Goal: Task Accomplishment & Management: Complete application form

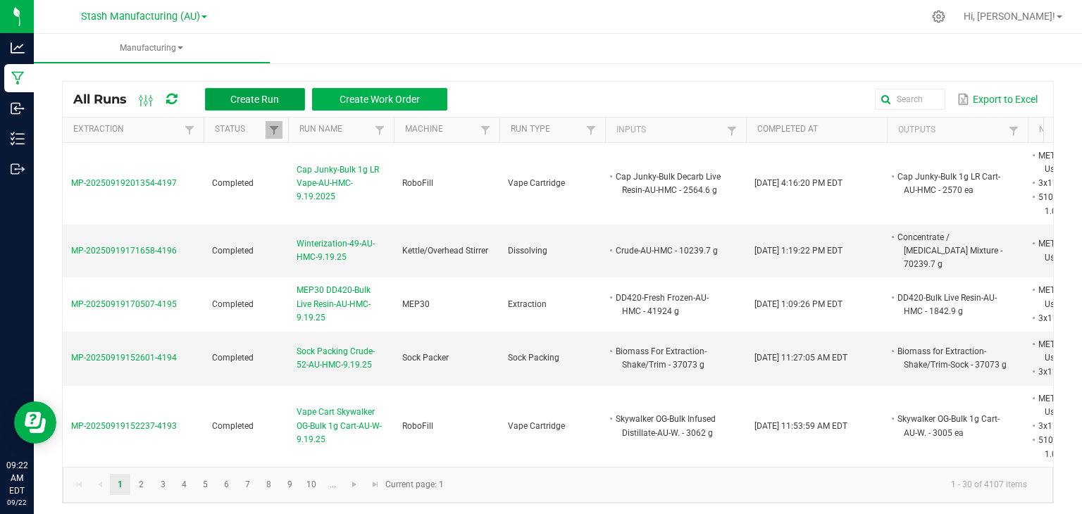
click at [246, 94] on span "Create Run" at bounding box center [254, 99] width 49 height 11
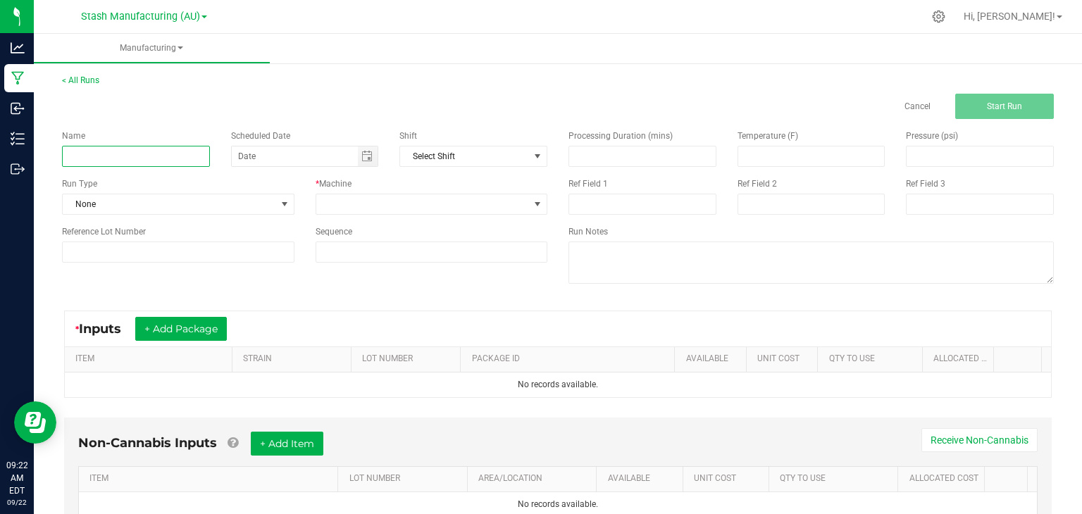
click at [132, 151] on input at bounding box center [136, 156] width 148 height 21
click at [361, 156] on span "Toggle calendar" at bounding box center [366, 156] width 11 height 11
type input "Sock Packing-Crude-52-AU-HMC"
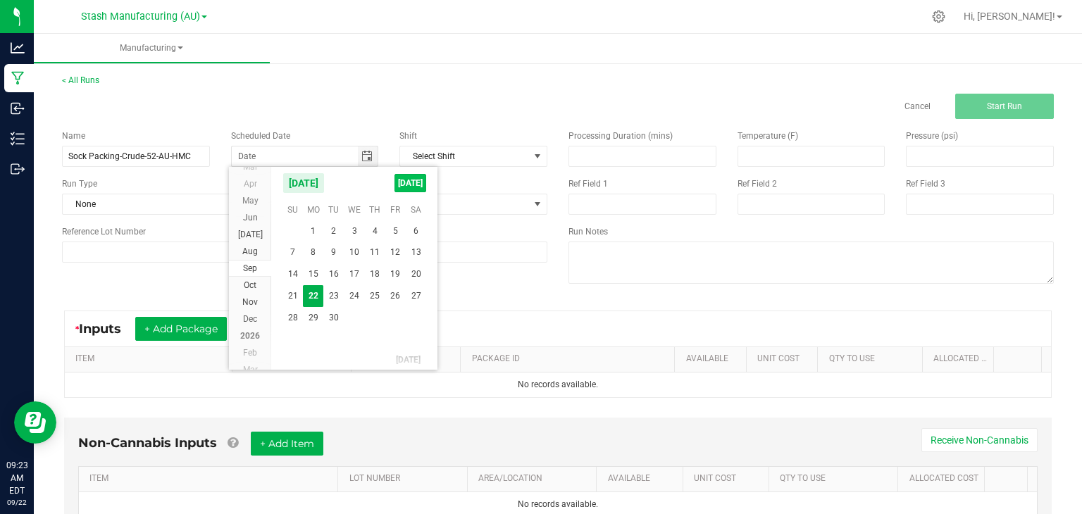
click at [409, 174] on span "[DATE]" at bounding box center [410, 183] width 32 height 18
type input "[DATE]"
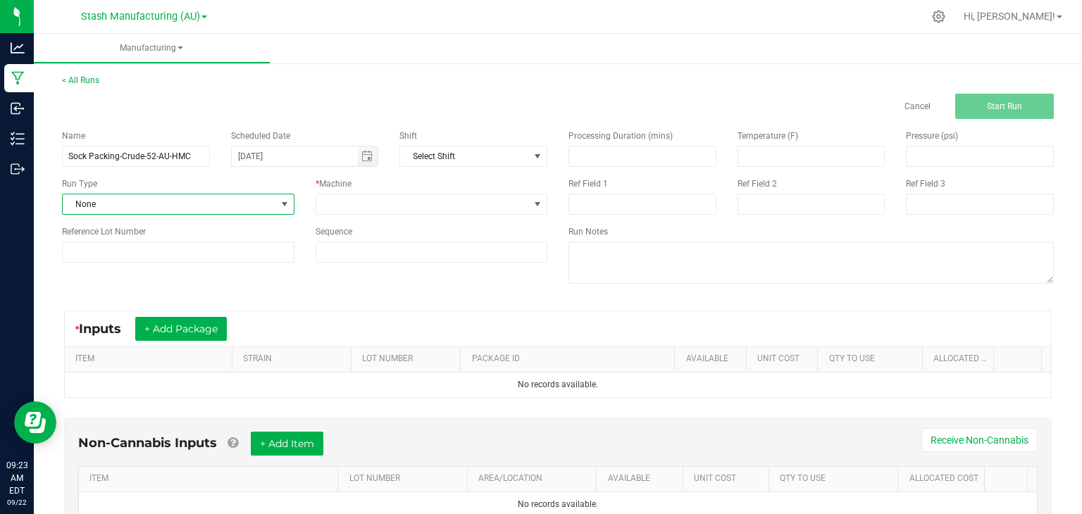
click at [192, 204] on span "None" at bounding box center [169, 204] width 213 height 20
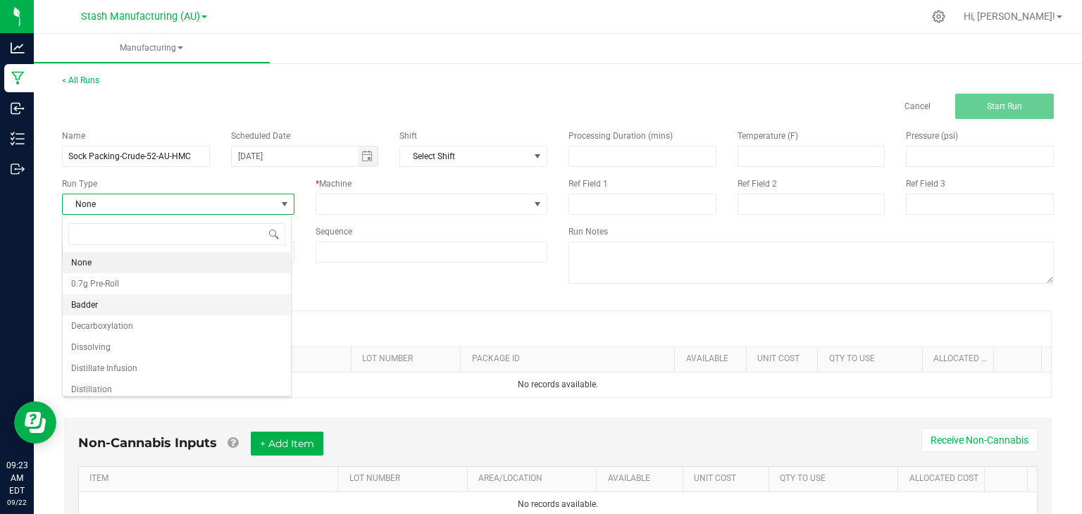
scroll to position [239, 0]
click at [87, 344] on span "Sock Packing" at bounding box center [96, 340] width 51 height 14
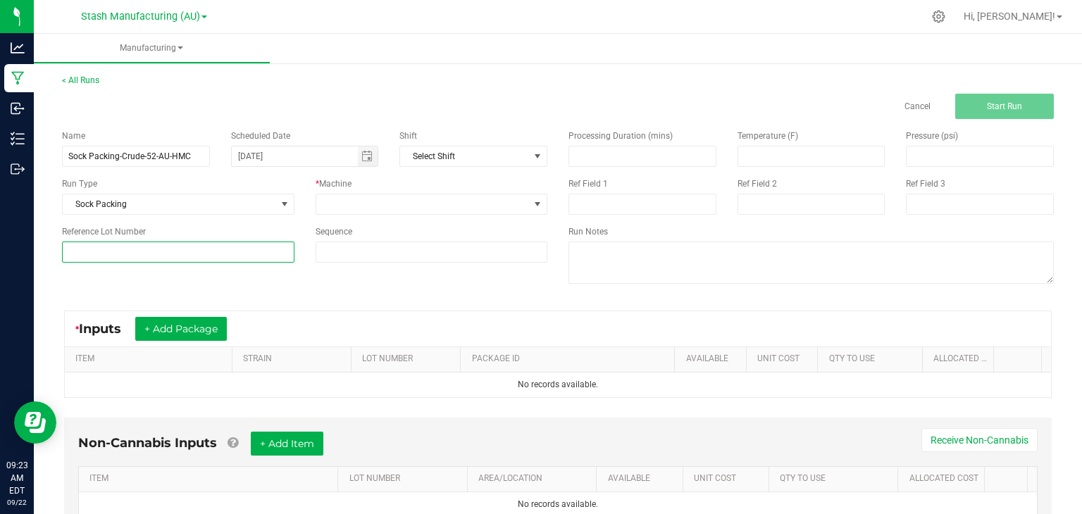
click at [141, 260] on input at bounding box center [178, 252] width 232 height 21
type input "52"
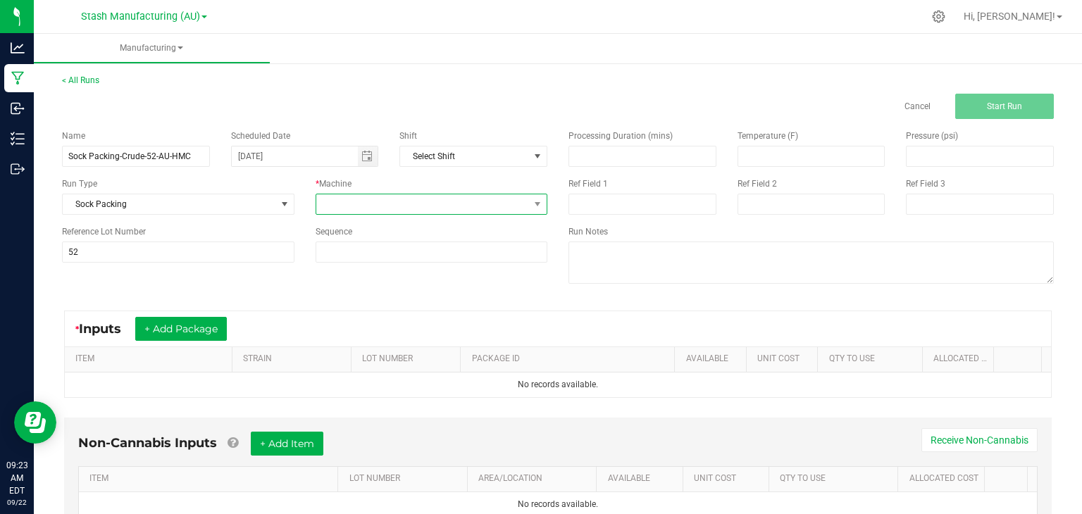
click at [449, 202] on span at bounding box center [422, 204] width 213 height 20
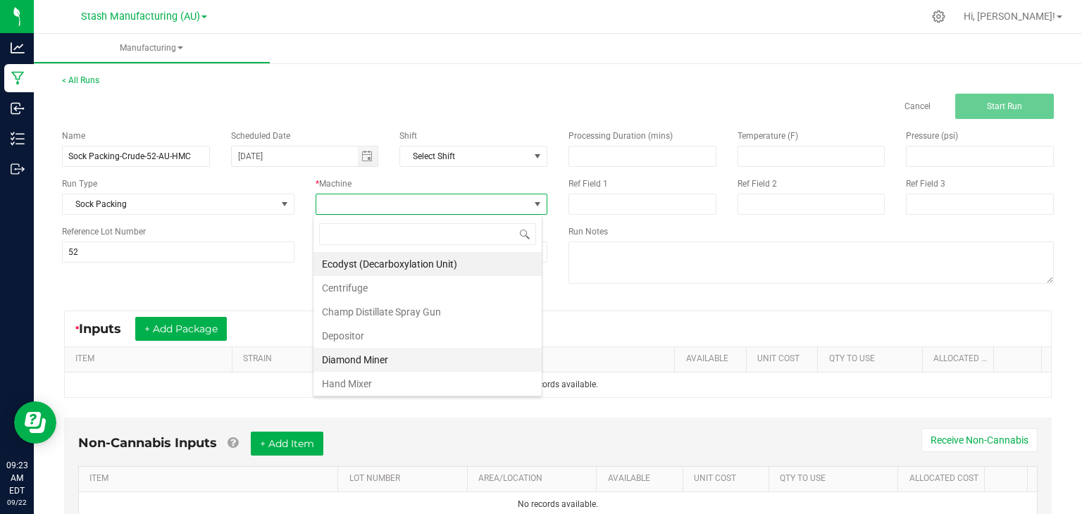
scroll to position [261, 0]
click at [349, 355] on li "Sock Packer" at bounding box center [427, 362] width 228 height 24
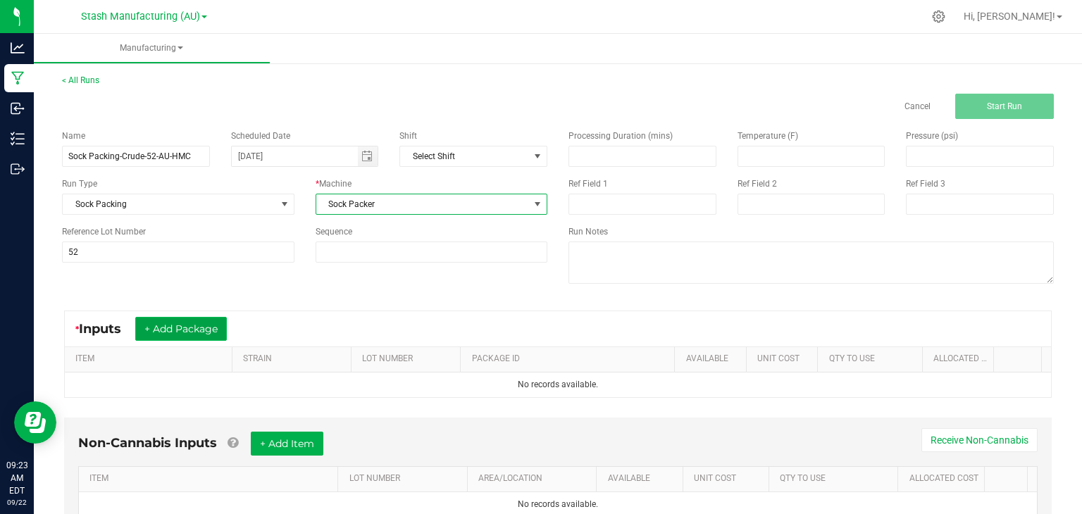
click at [182, 326] on button "+ Add Package" at bounding box center [181, 329] width 92 height 24
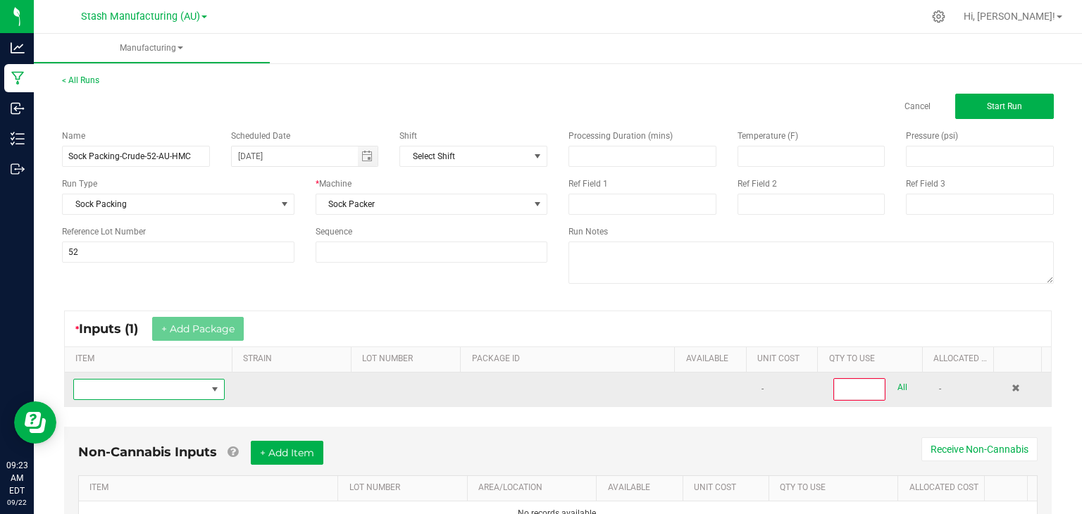
click at [130, 391] on span "NO DATA FOUND" at bounding box center [140, 390] width 132 height 20
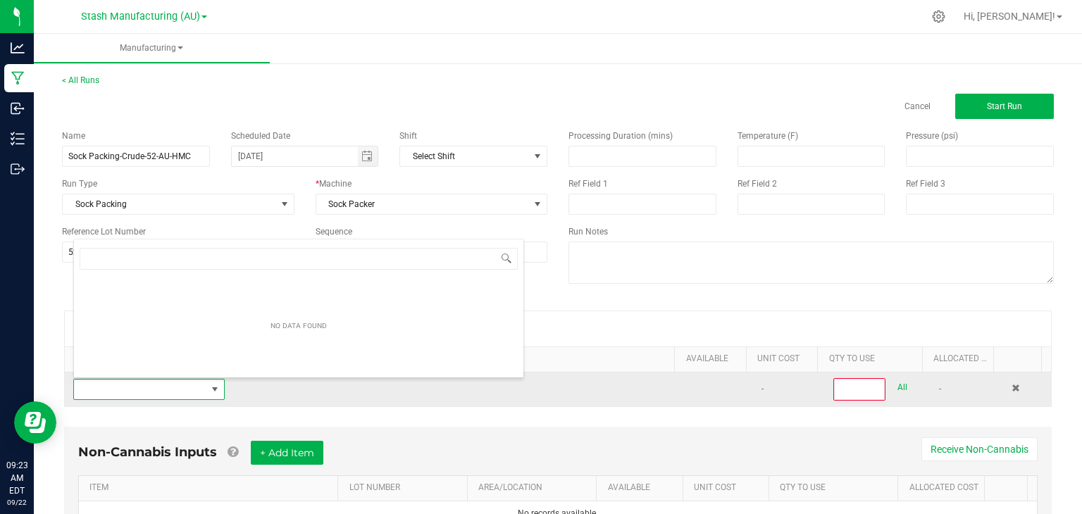
scroll to position [20, 146]
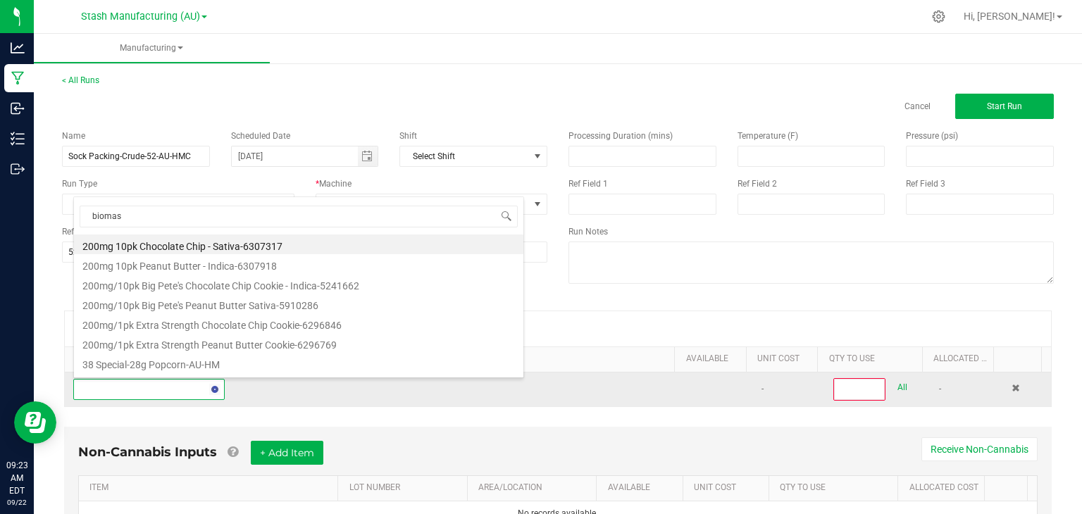
type input "biomass"
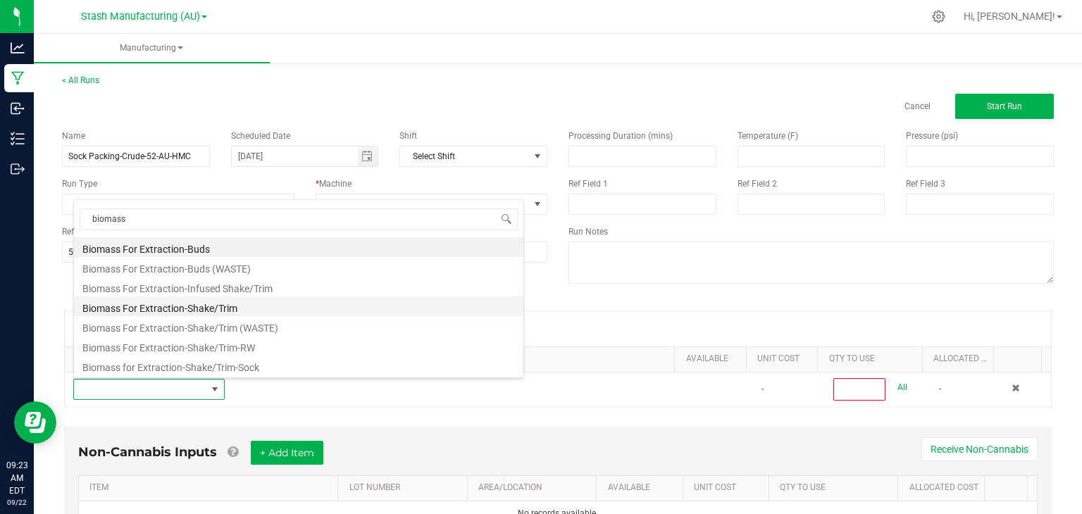
click at [208, 307] on li "Biomass For Extraction-Shake/Trim" at bounding box center [298, 307] width 449 height 20
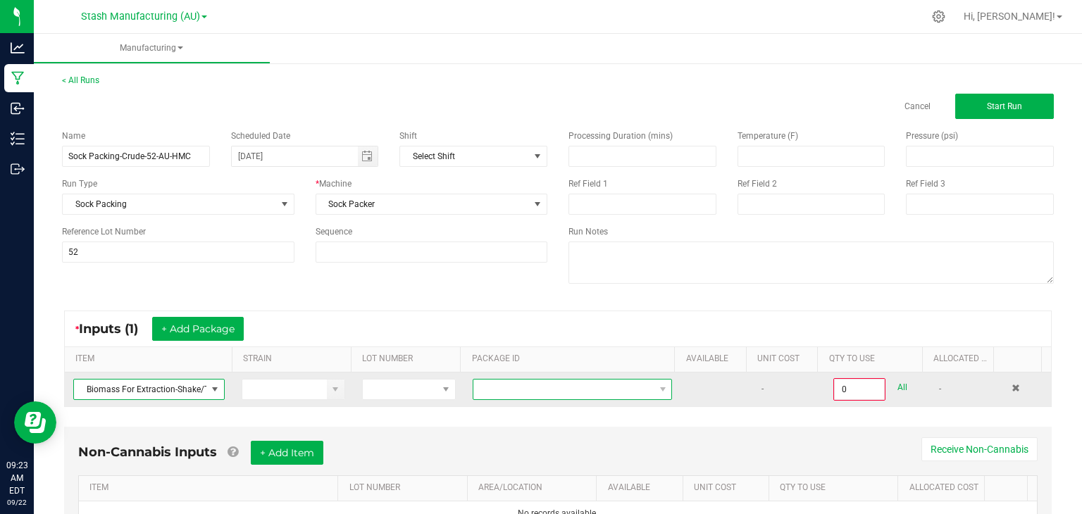
click at [625, 387] on span at bounding box center [563, 390] width 180 height 20
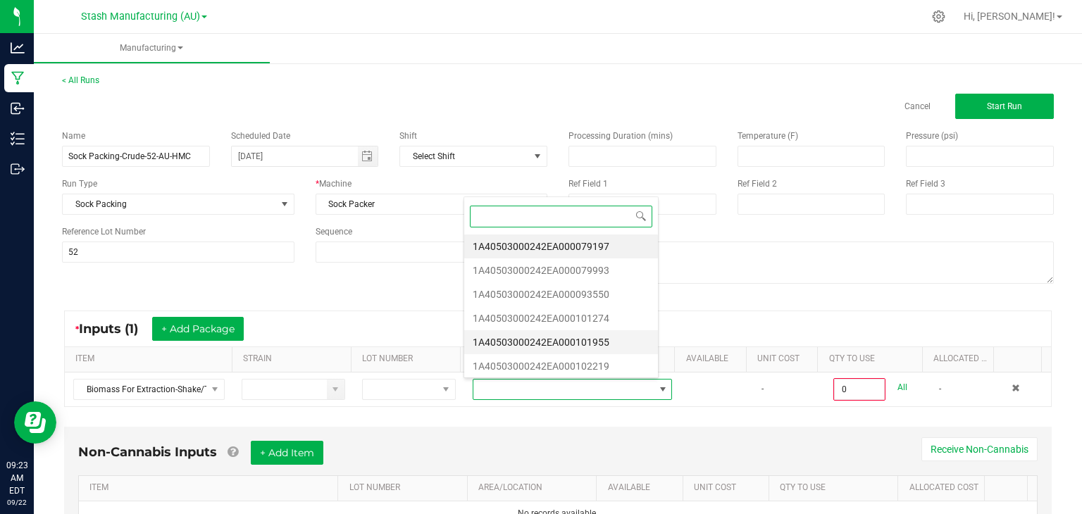
scroll to position [1, 0]
click at [588, 360] on li "1A40503000242EA000102219" at bounding box center [561, 366] width 194 height 24
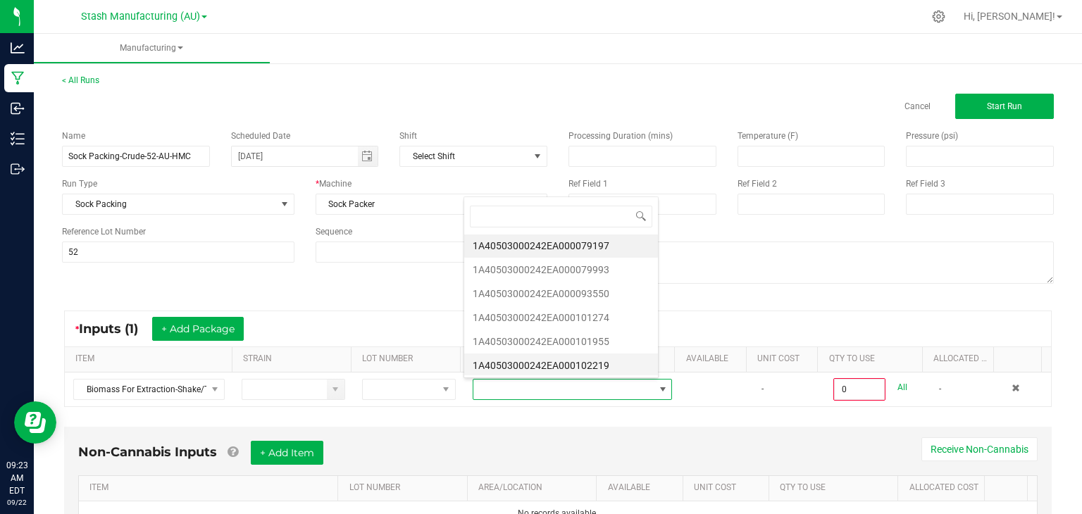
type input "0.0000 g"
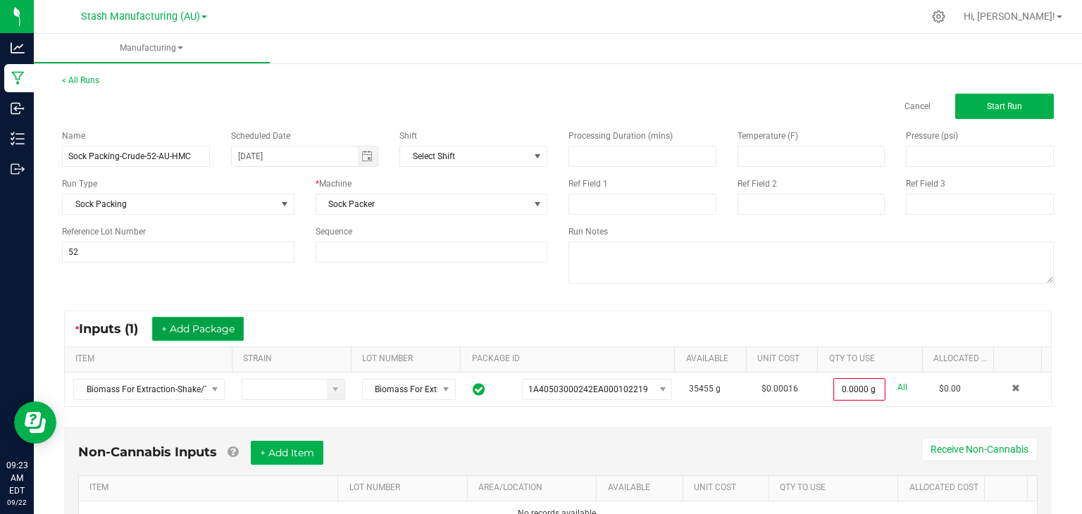
click at [200, 321] on button "+ Add Package" at bounding box center [198, 329] width 92 height 24
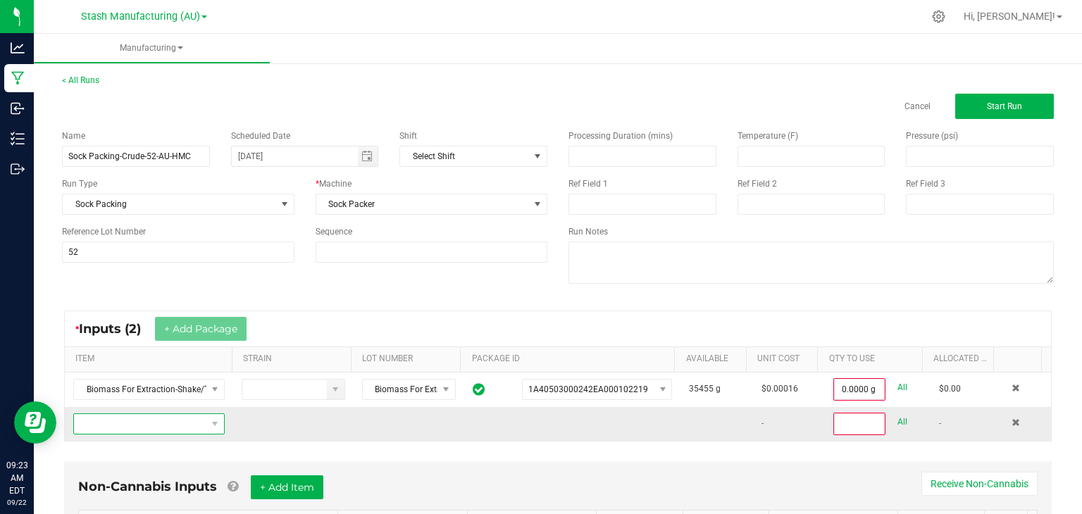
click at [144, 420] on span "NO DATA FOUND" at bounding box center [140, 424] width 132 height 20
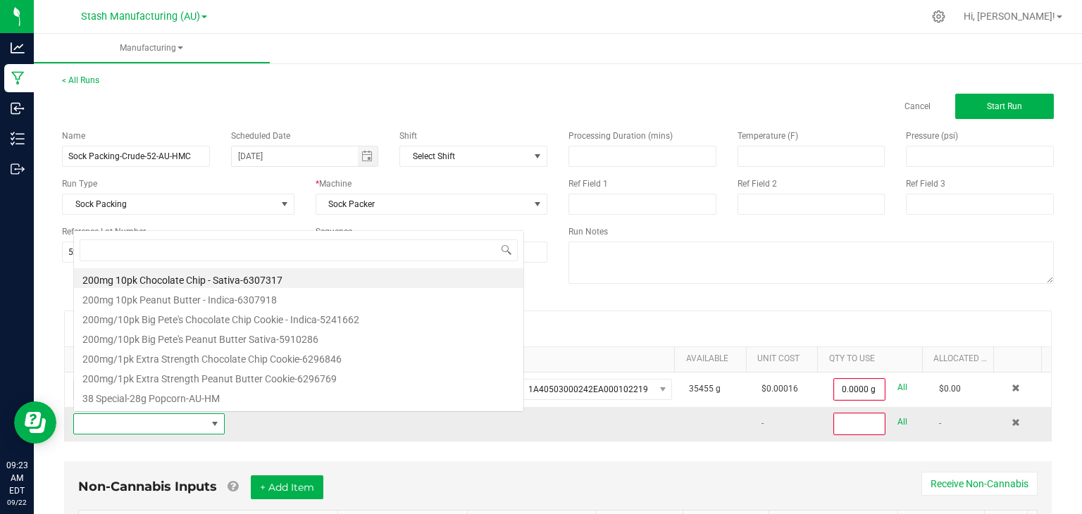
scroll to position [20, 146]
type input "infused"
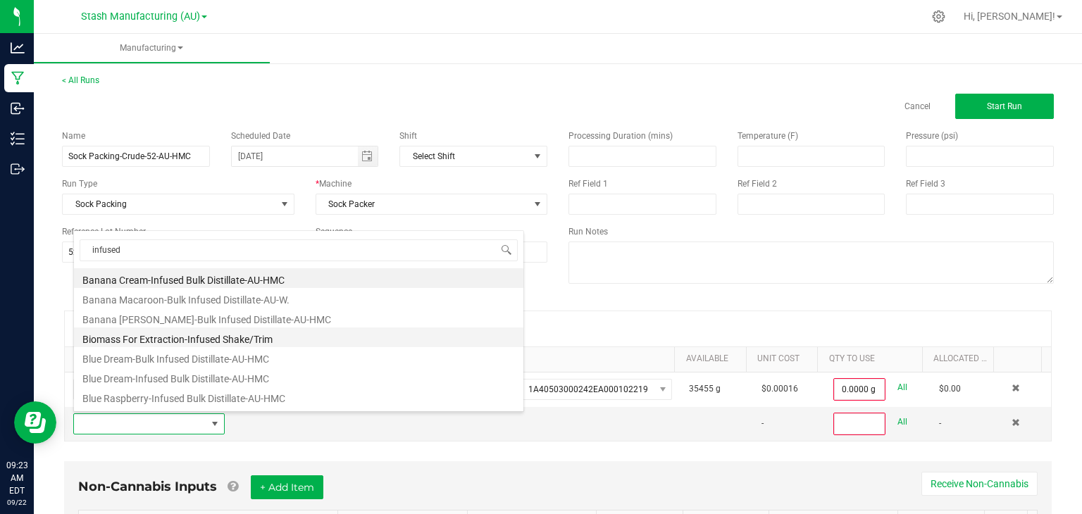
click at [182, 339] on li "Biomass For Extraction-Infused Shake/Trim" at bounding box center [298, 338] width 449 height 20
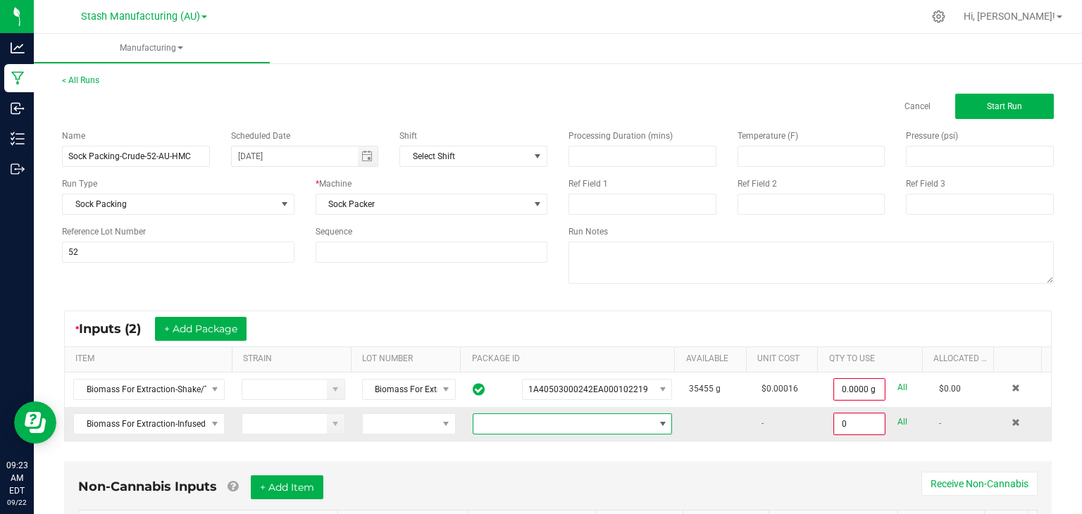
click at [582, 420] on span at bounding box center [563, 424] width 180 height 20
click at [608, 485] on li "1A40503000242EA000101659" at bounding box center [561, 482] width 194 height 24
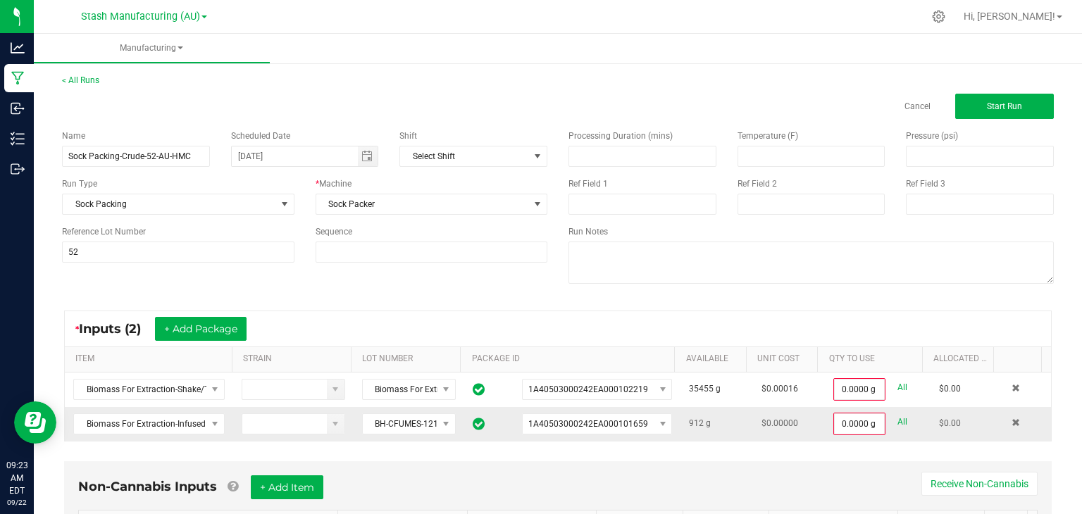
click at [897, 421] on link "All" at bounding box center [902, 422] width 10 height 19
type input "912.0000 g"
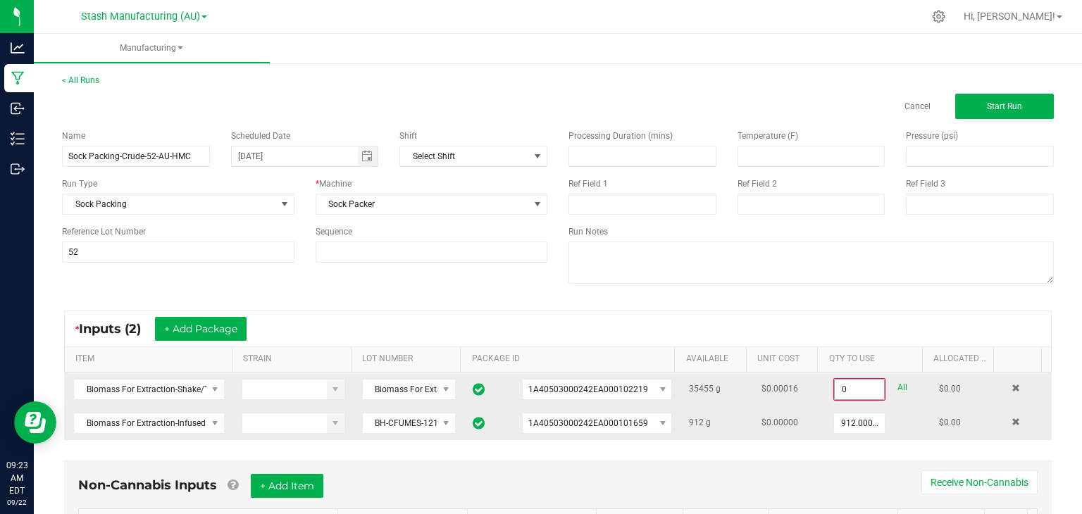
click at [839, 389] on input "0" at bounding box center [859, 390] width 49 height 20
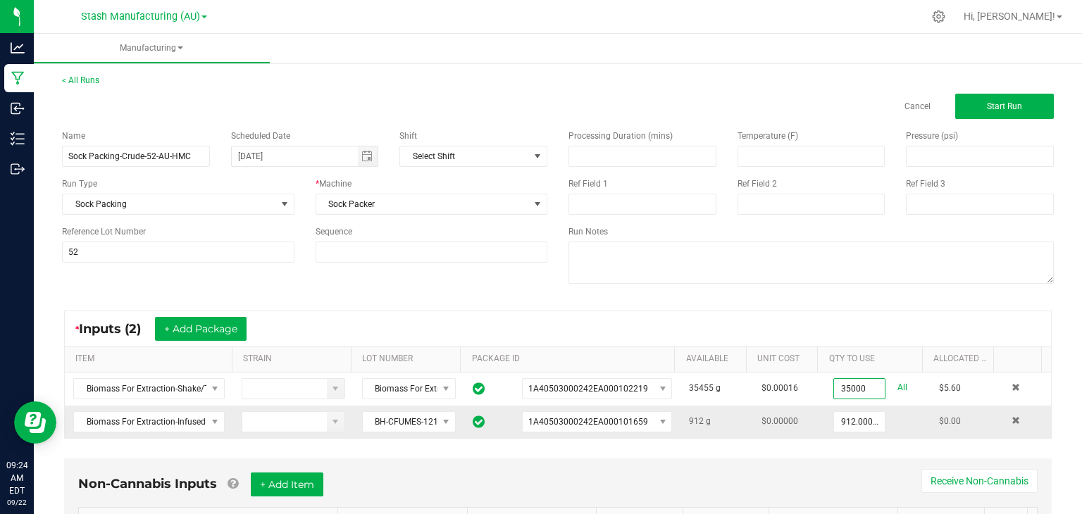
type input "35000.0000 g"
click at [825, 468] on div "Non-Cannabis Inputs + Add Item Receive Non-Cannabis ITEM LOT NUMBER AREA/LOCATI…" at bounding box center [557, 516] width 987 height 114
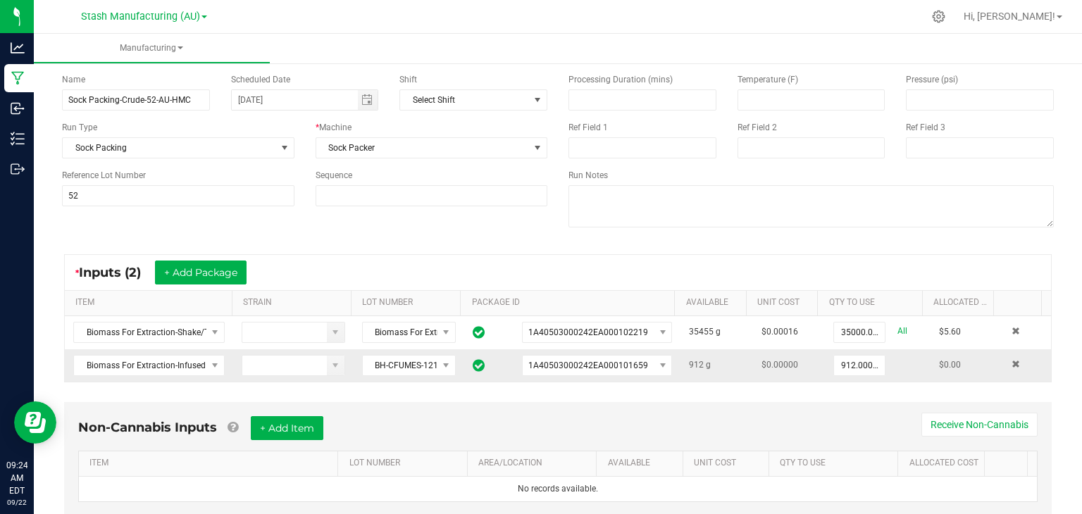
scroll to position [59, 0]
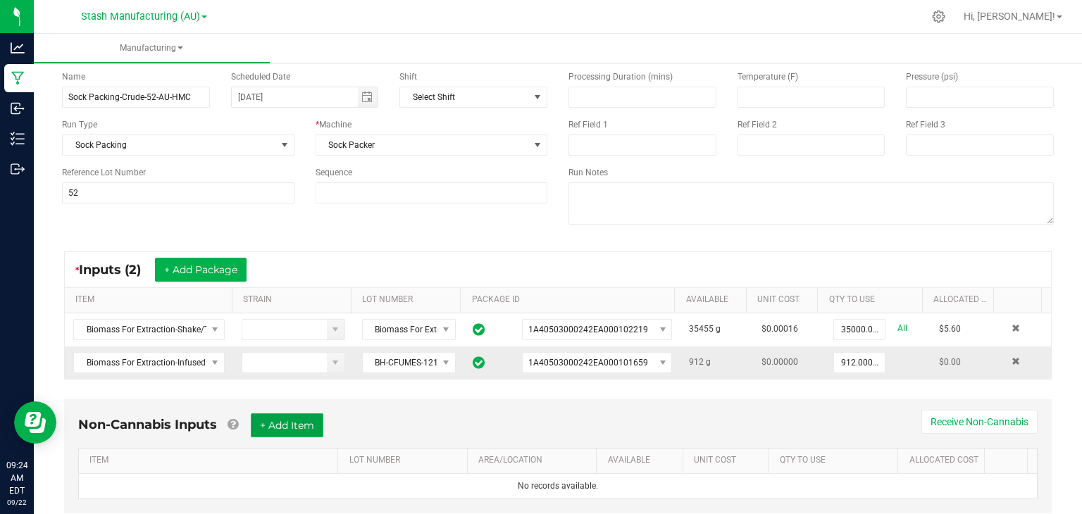
click at [294, 419] on button "+ Add Item" at bounding box center [287, 425] width 73 height 24
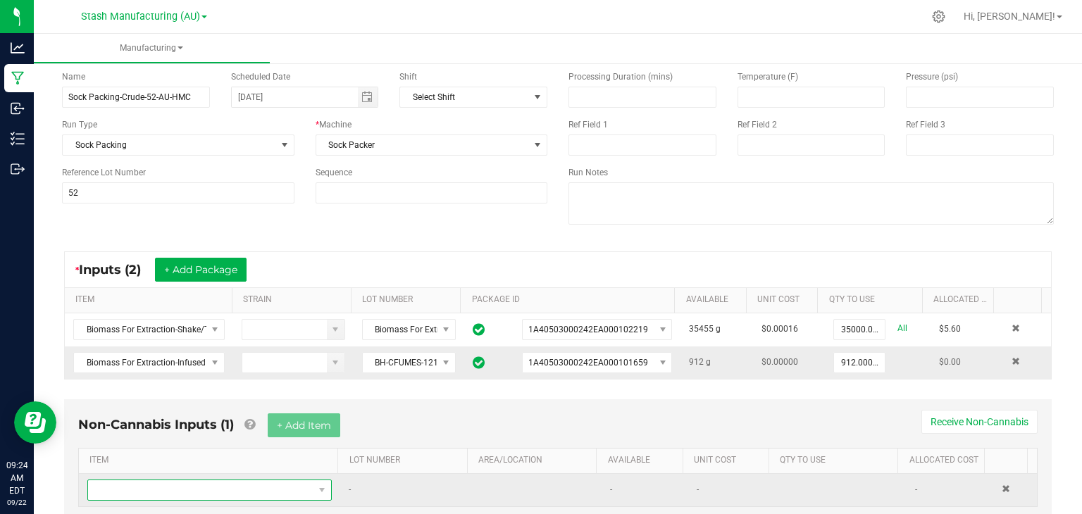
click at [192, 485] on span "NO DATA FOUND" at bounding box center [200, 490] width 225 height 20
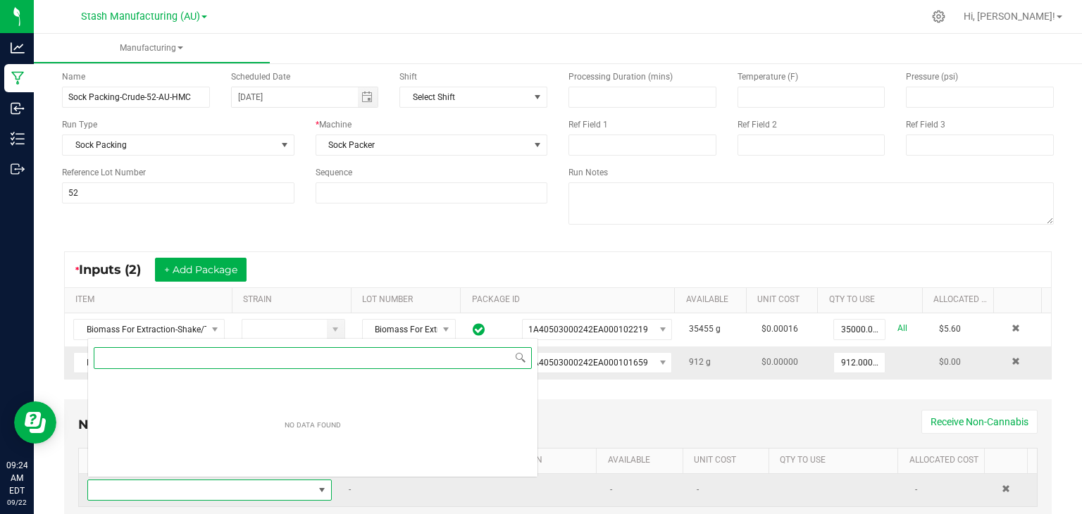
scroll to position [20, 235]
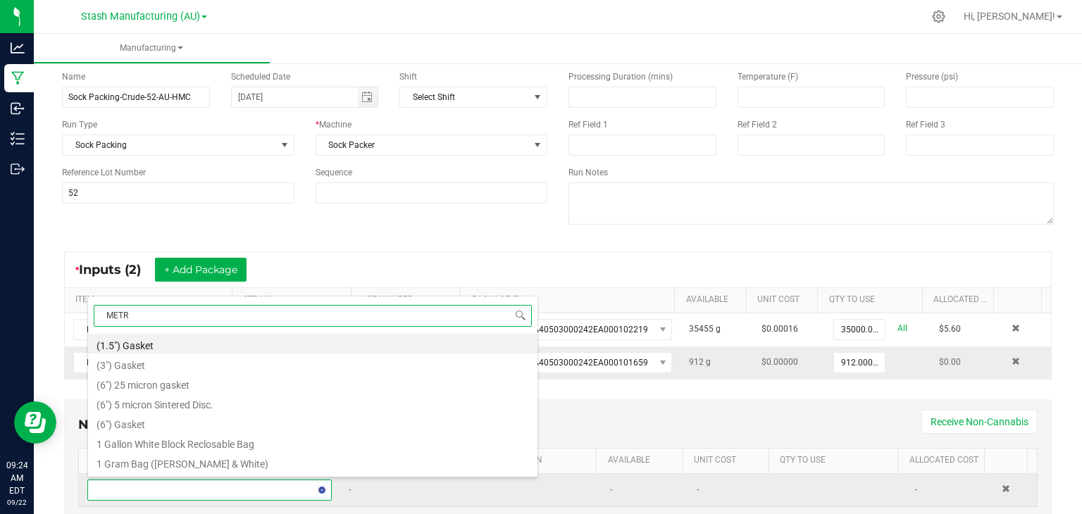
type input "METRC"
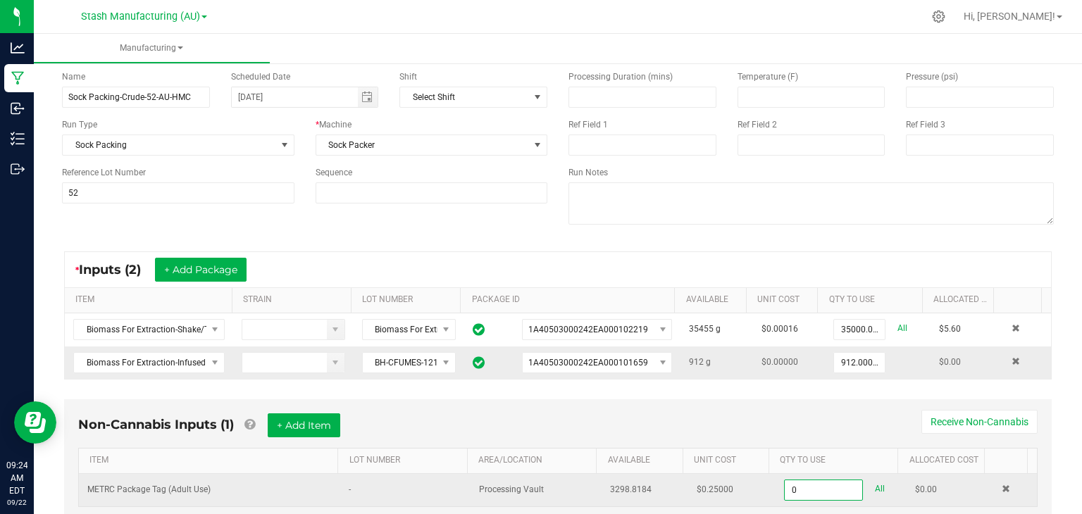
scroll to position [104, 0]
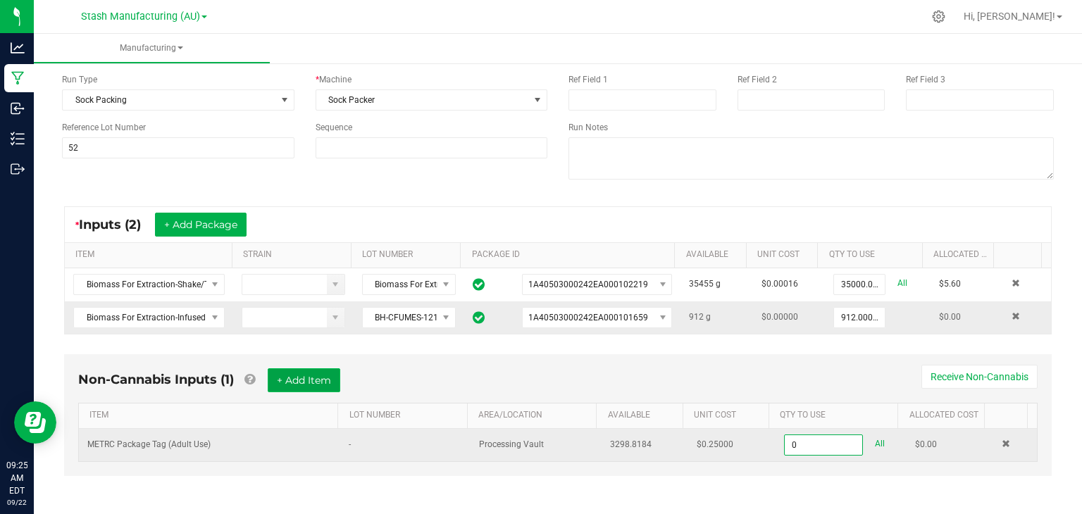
type input "0 ea"
click at [294, 380] on button "+ Add Item" at bounding box center [304, 380] width 73 height 24
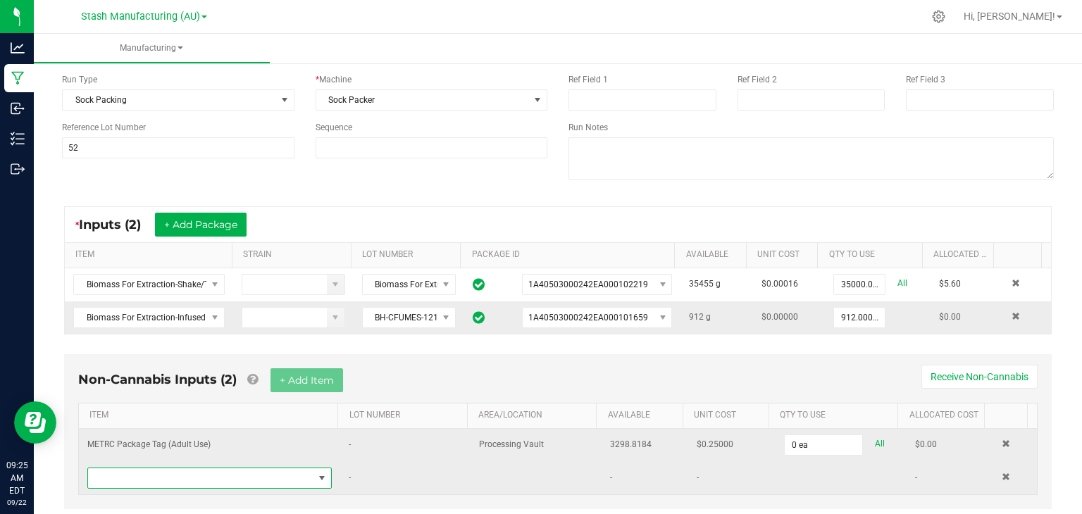
click at [204, 475] on span "NO DATA FOUND" at bounding box center [200, 478] width 225 height 20
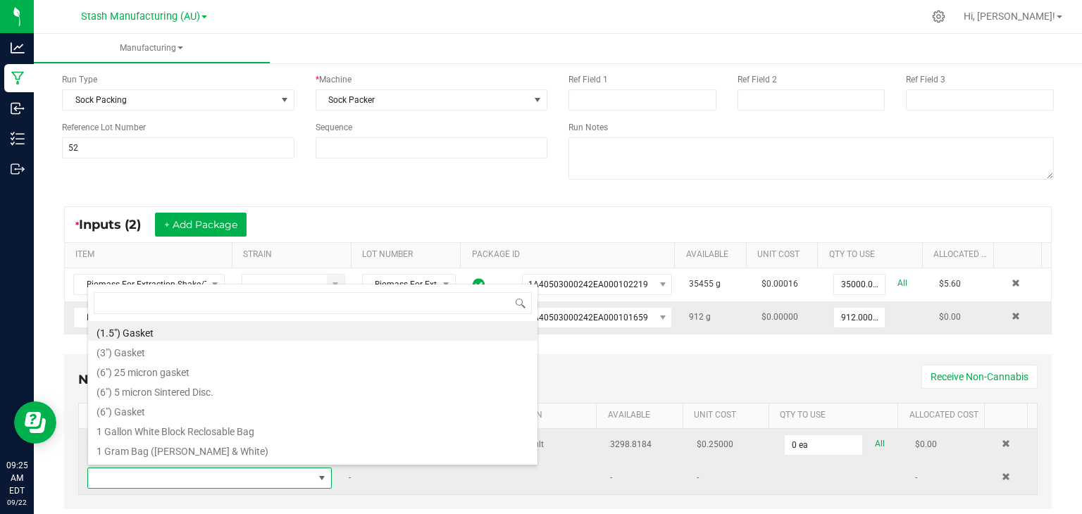
scroll to position [20, 235]
type input "3x1"
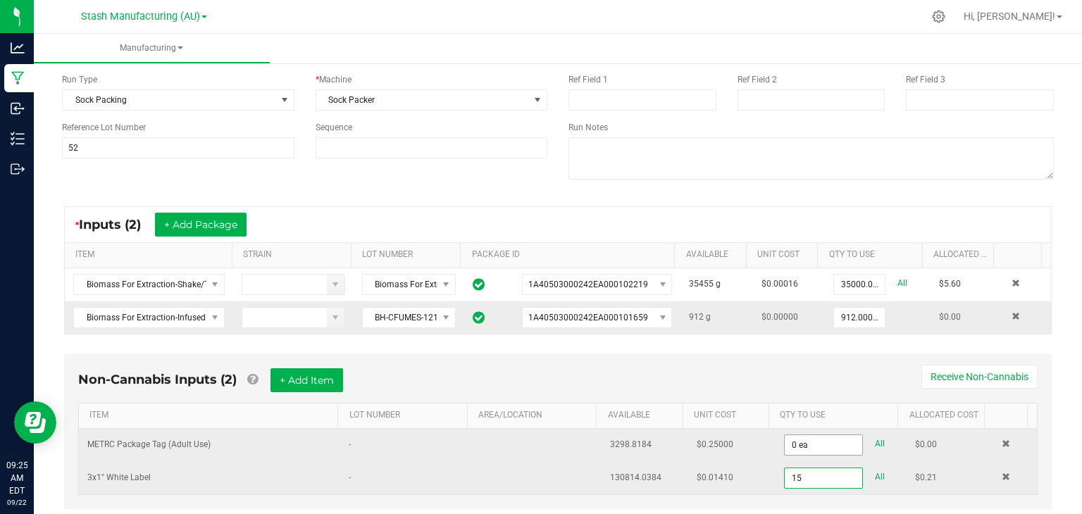
type input "15"
type input "0"
type input "15 ea"
click at [822, 446] on input "0" at bounding box center [823, 445] width 77 height 20
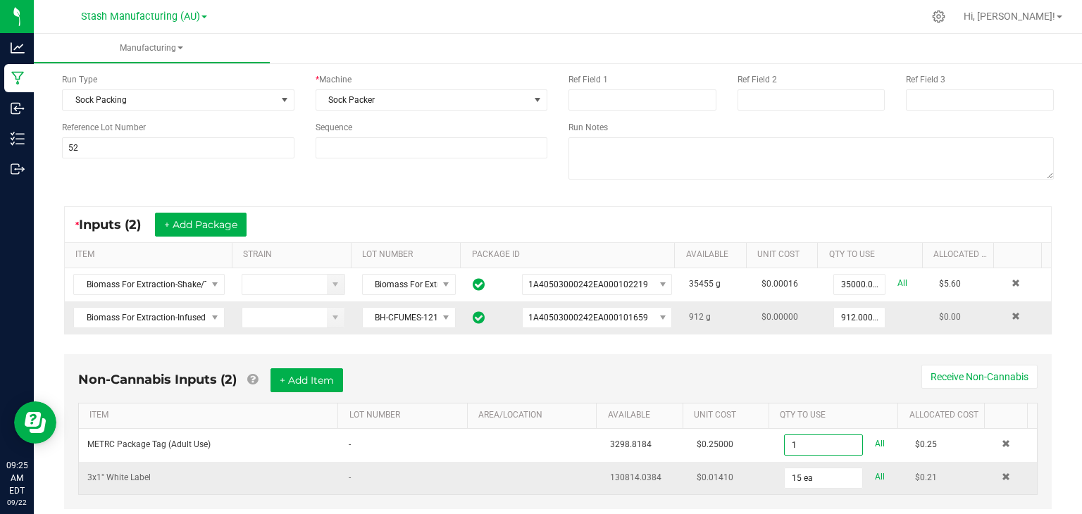
type input "1 ea"
click at [577, 377] on div "Non-Cannabis Inputs (2) + Add Item Receive Non-Cannabis" at bounding box center [557, 385] width 959 height 35
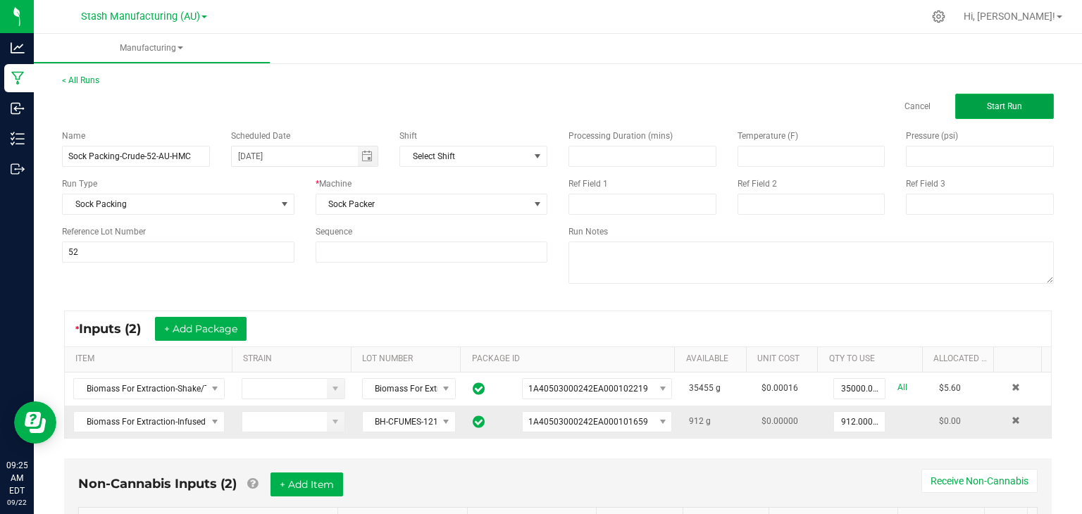
click at [987, 101] on span "Start Run" at bounding box center [1004, 106] width 35 height 10
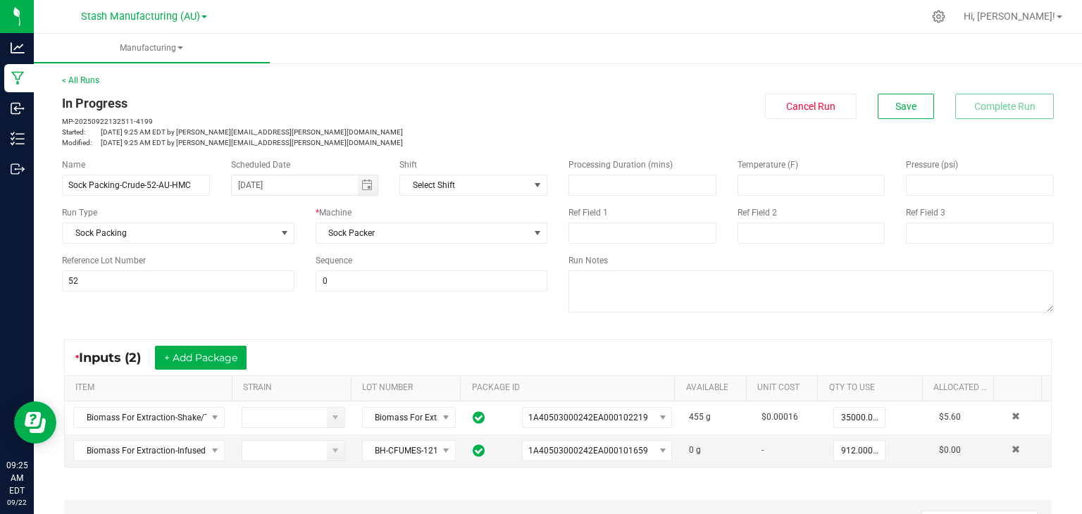
scroll to position [424, 0]
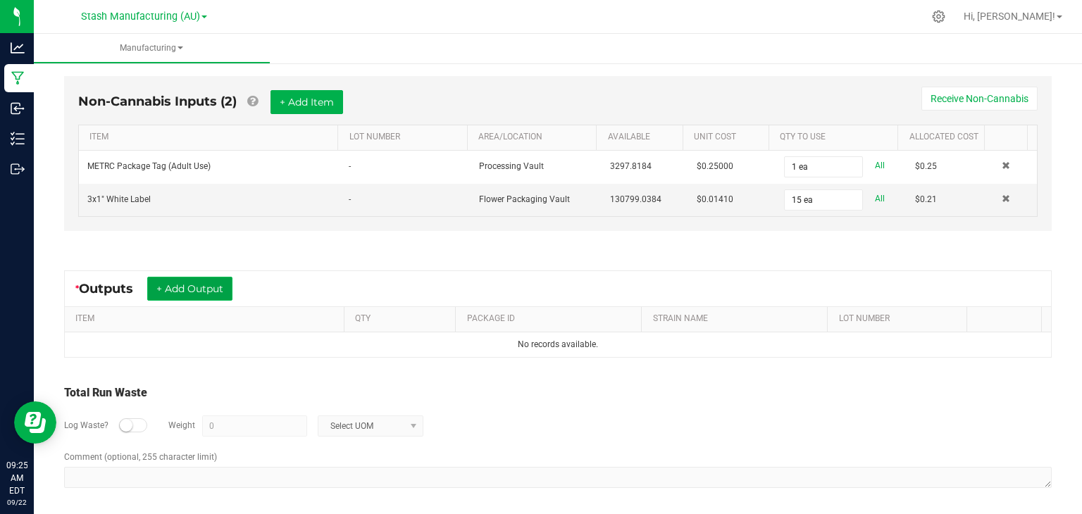
click at [197, 284] on button "+ Add Output" at bounding box center [189, 289] width 85 height 24
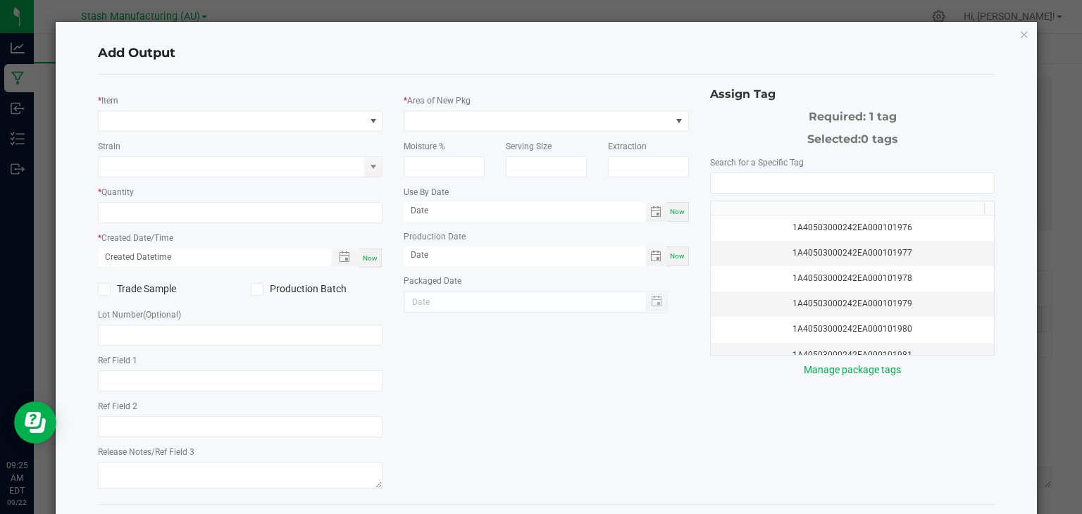
type input "[DATE]"
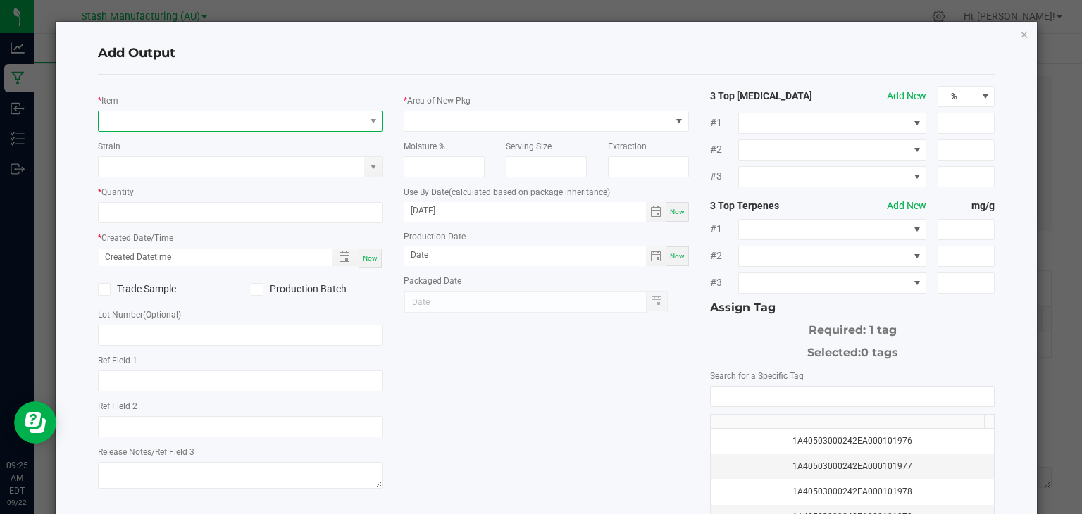
click at [202, 114] on span "NO DATA FOUND" at bounding box center [232, 121] width 266 height 20
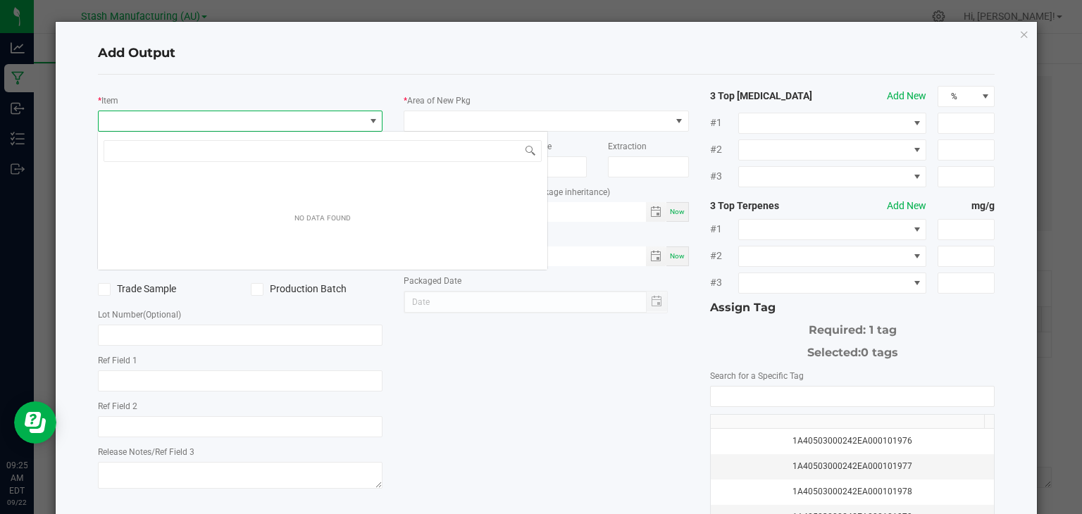
scroll to position [20, 282]
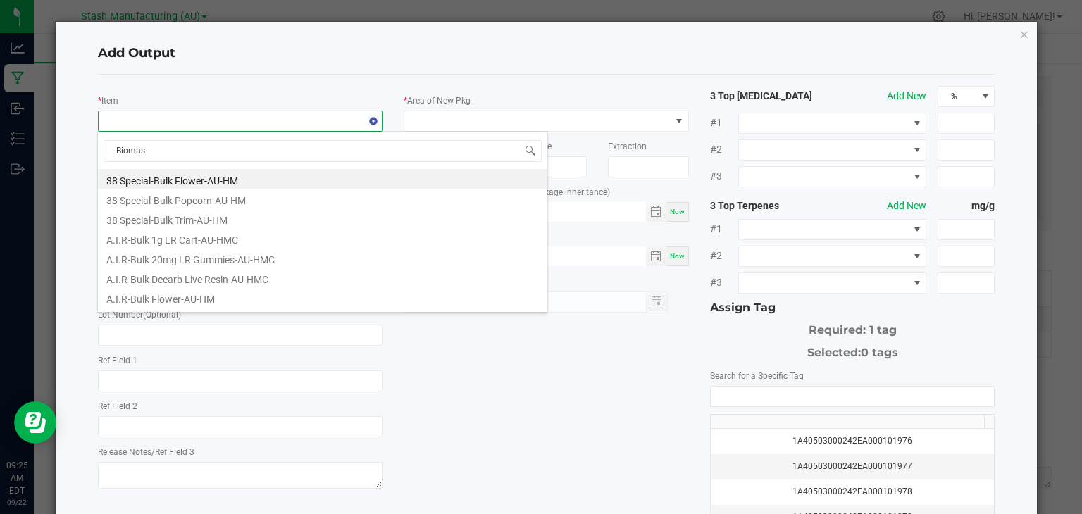
type input "Biomass"
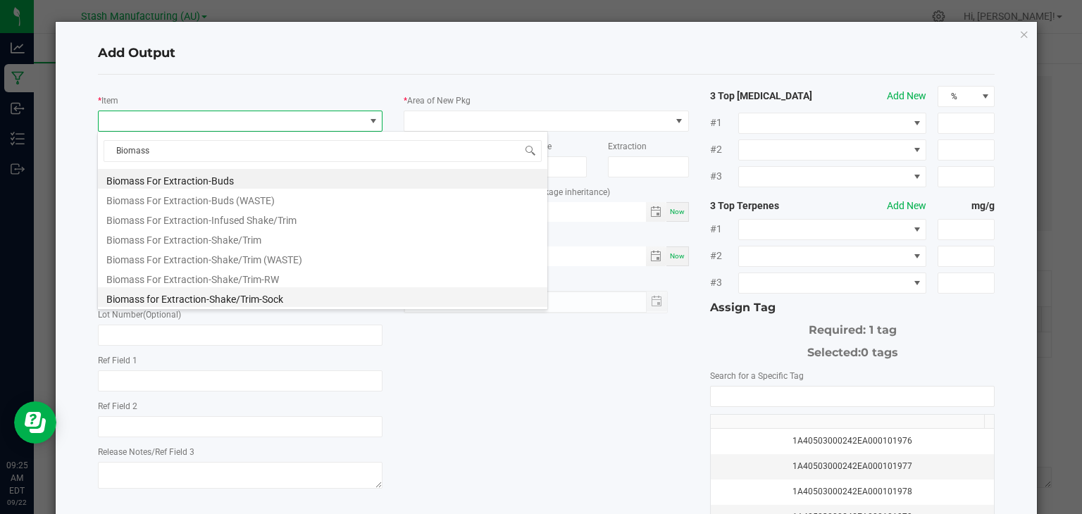
click at [224, 291] on li "Biomass for Extraction-Shake/Trim-Sock" at bounding box center [322, 297] width 449 height 20
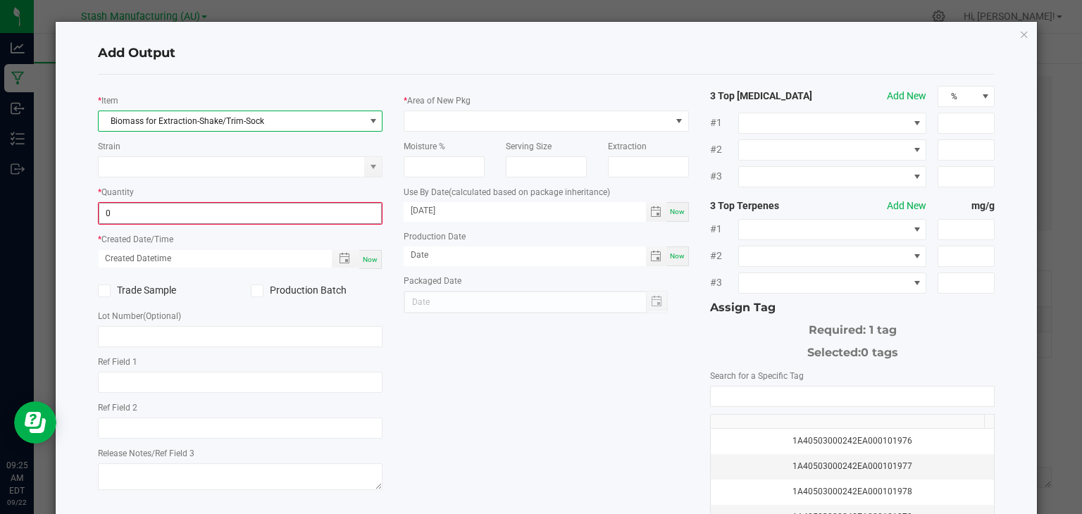
click at [197, 209] on input "0" at bounding box center [240, 214] width 282 height 20
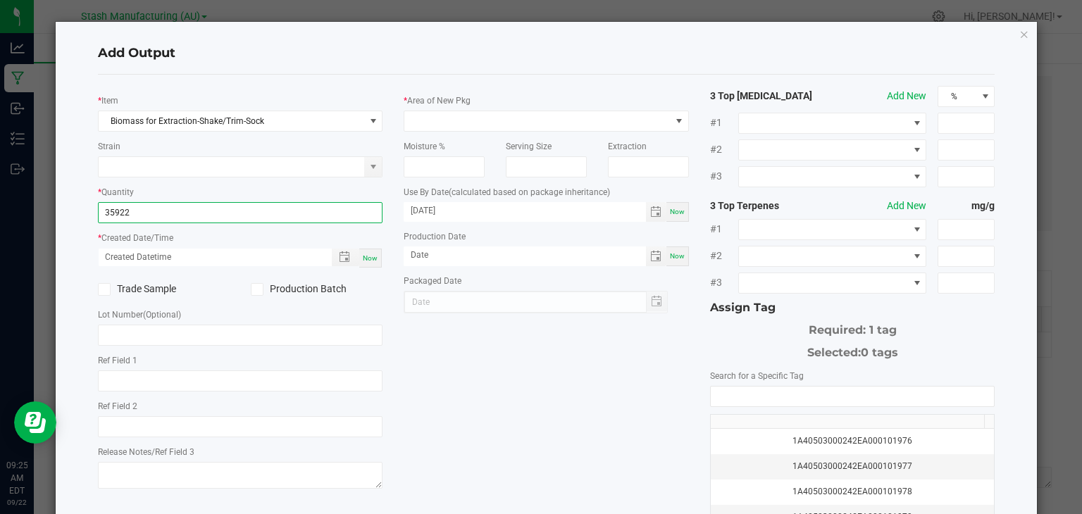
type input "35922.0000 g"
click at [367, 259] on span "Now" at bounding box center [370, 258] width 15 height 8
type input "[DATE] 9:25 AM"
type input "[DATE]"
click at [256, 289] on icon at bounding box center [256, 289] width 9 height 0
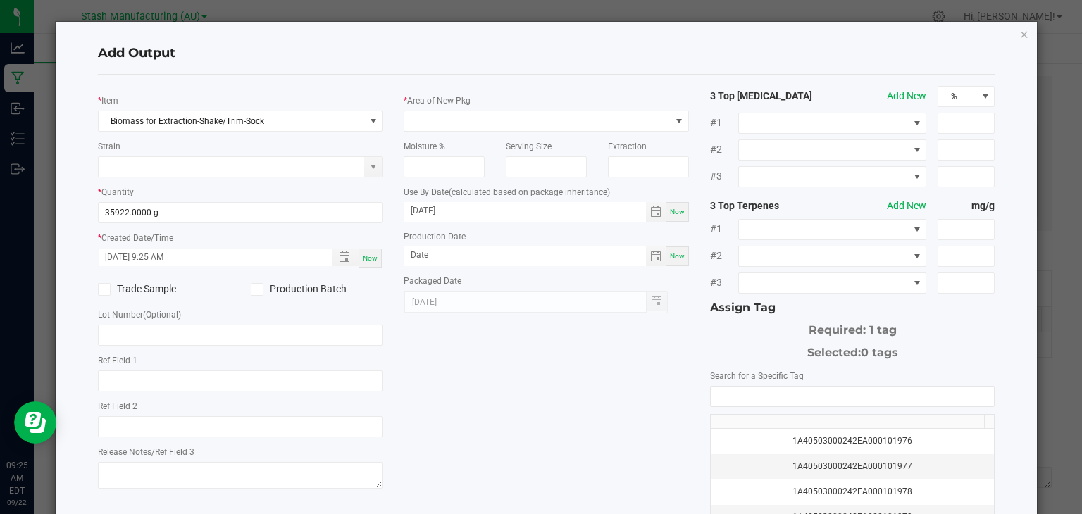
click at [0, 0] on input "Production Batch" at bounding box center [0, 0] width 0 height 0
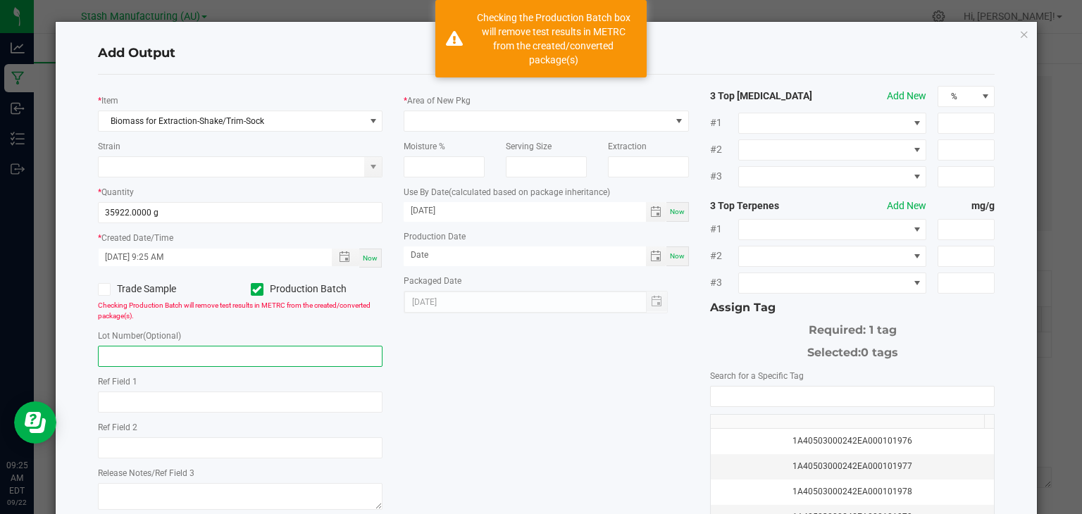
click at [193, 359] on input "text" at bounding box center [240, 356] width 285 height 21
click at [254, 289] on icon at bounding box center [256, 289] width 9 height 0
click at [0, 0] on input "Production Batch" at bounding box center [0, 0] width 0 height 0
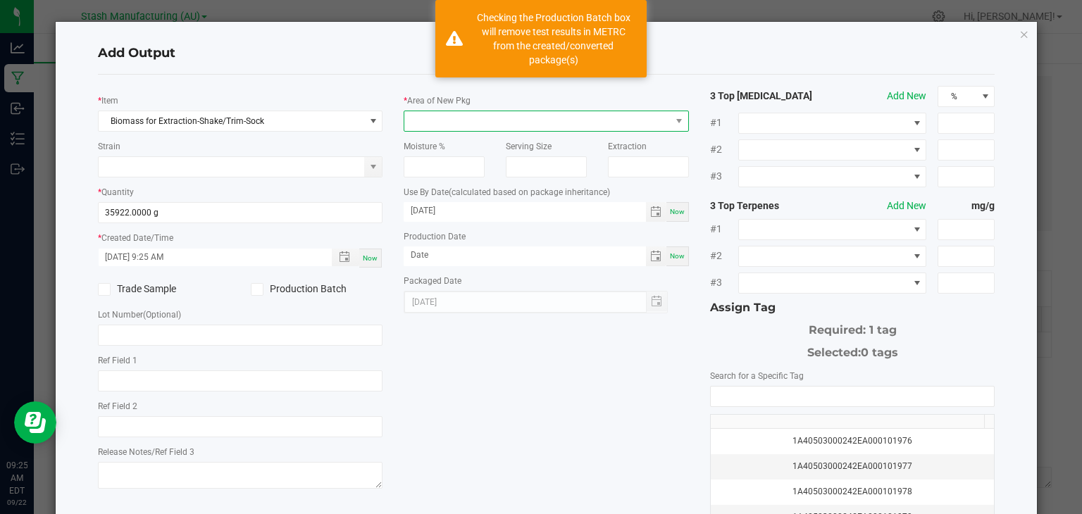
click at [518, 119] on span at bounding box center [537, 121] width 266 height 20
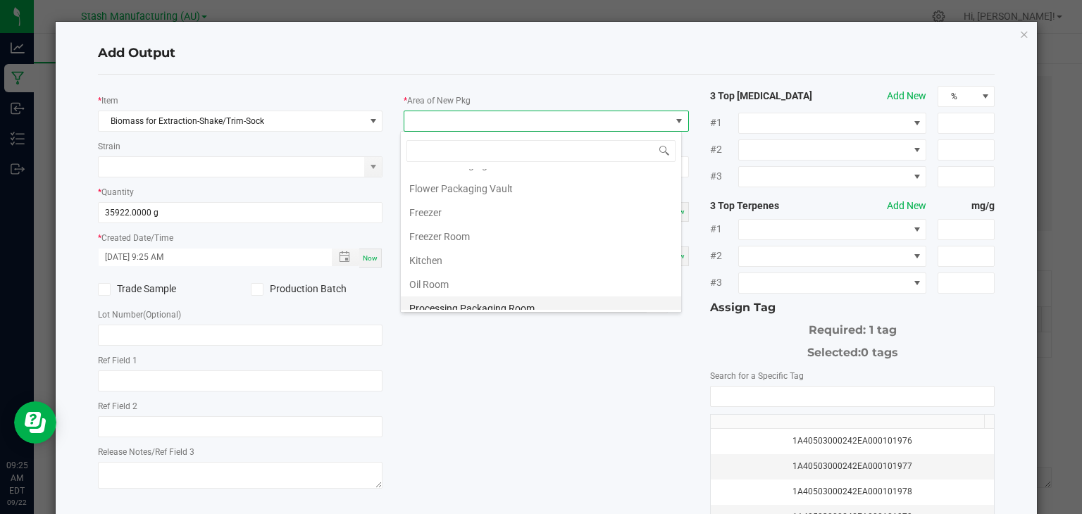
scroll to position [113, 0]
click at [451, 225] on li "Freezer Room" at bounding box center [541, 236] width 280 height 24
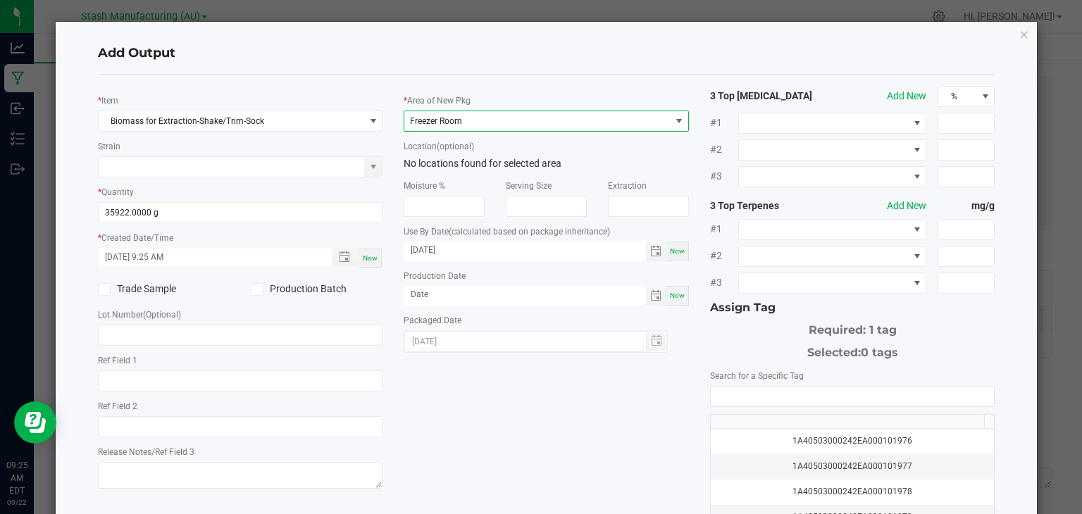
click at [670, 298] on span "Now" at bounding box center [677, 296] width 15 height 8
type input "[DATE]"
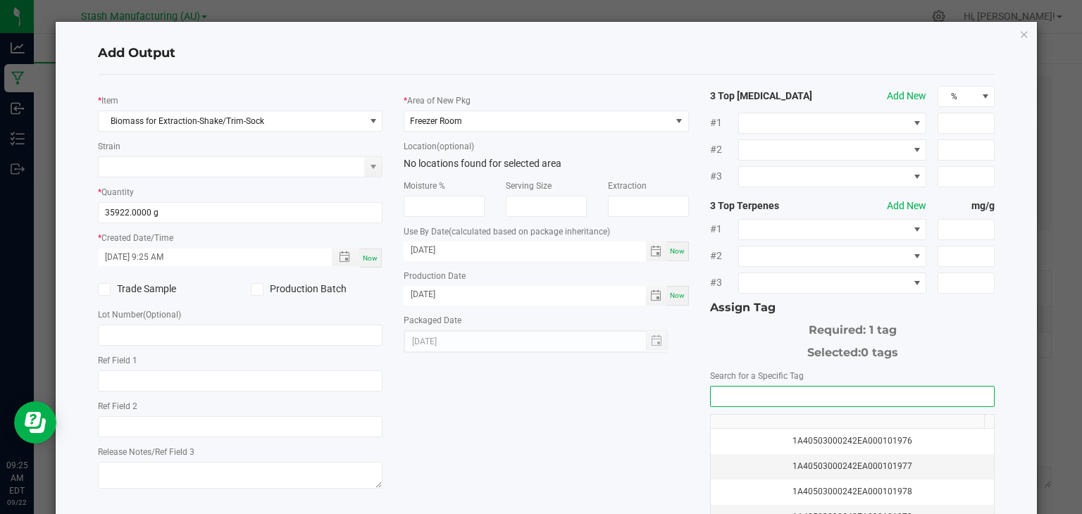
click at [817, 398] on input "NO DATA FOUND" at bounding box center [853, 397] width 284 height 20
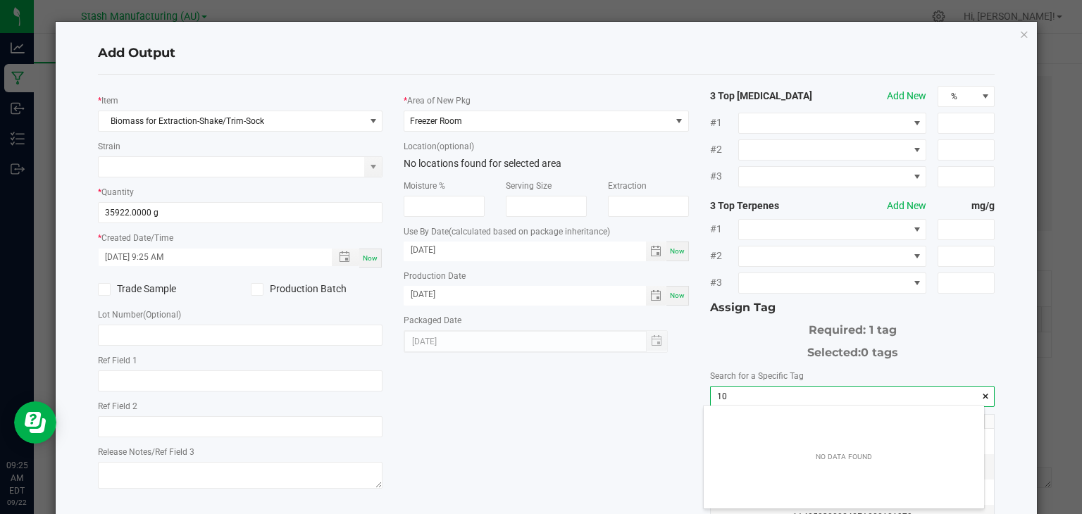
scroll to position [20, 281]
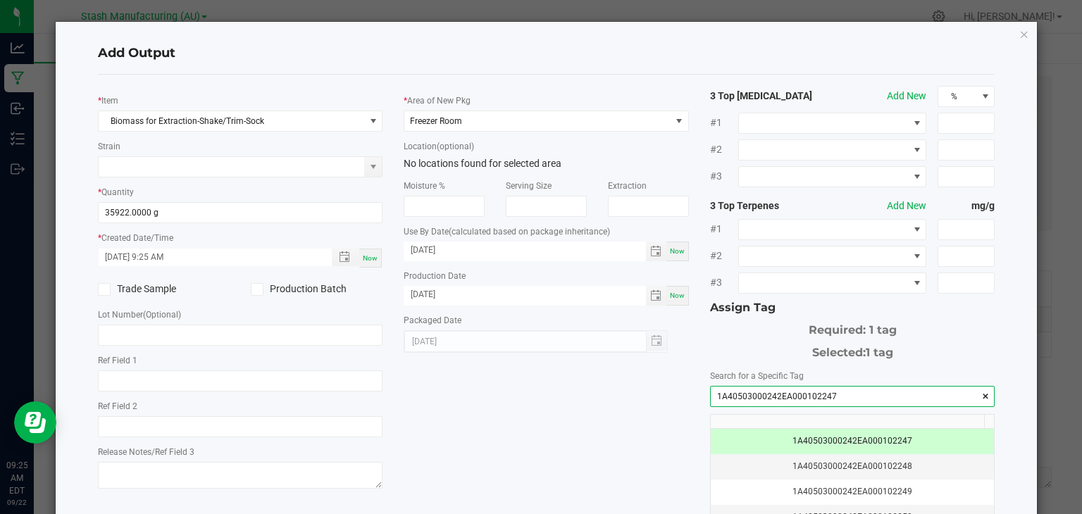
type input "1A40503000242EA000102247"
click at [595, 426] on div "* Item Biomass for Extraction-Shake/Trim-Sock Strain * Quantity 35922.0000 g * …" at bounding box center [546, 338] width 918 height 505
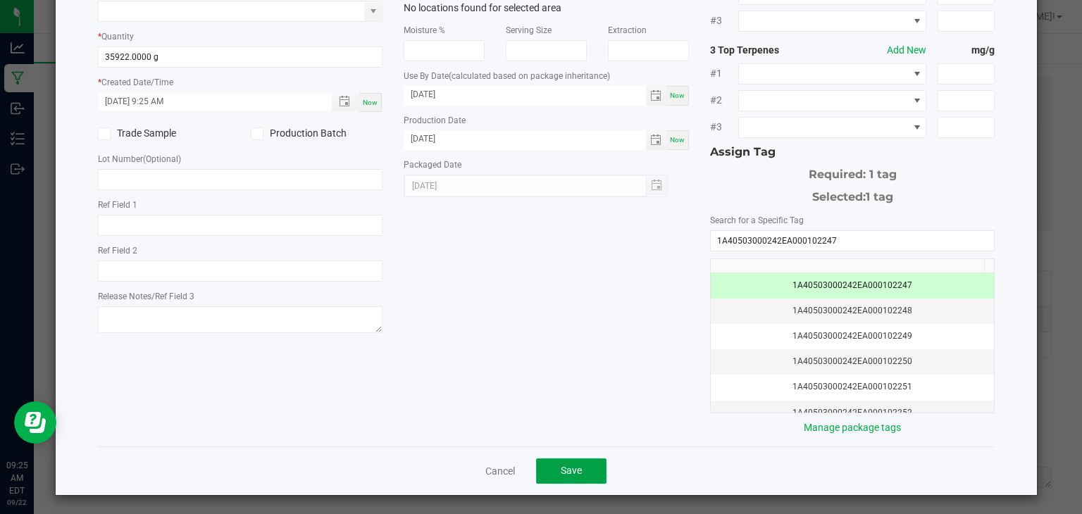
click at [569, 465] on span "Save" at bounding box center [571, 470] width 21 height 11
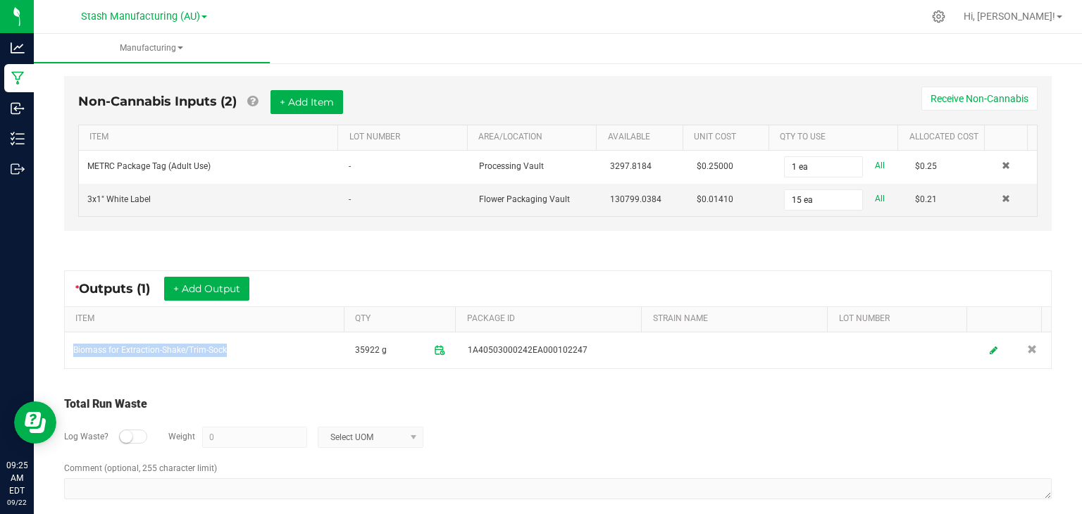
drag, startPoint x: 228, startPoint y: 348, endPoint x: 43, endPoint y: 342, distance: 185.3
click at [43, 342] on div "< All Runs In Progress MP-20250922132511-4199 Started: [DATE] 9:25 AM EDT by [P…" at bounding box center [558, 83] width 1048 height 894
copy table "Biomass for Extraction-Shake/Trim-Sock"
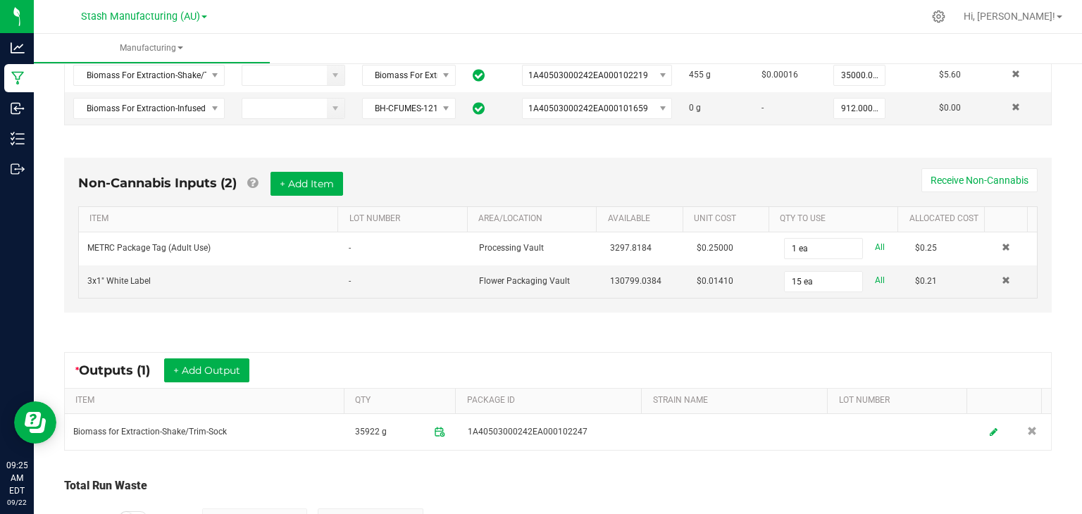
scroll to position [344, 0]
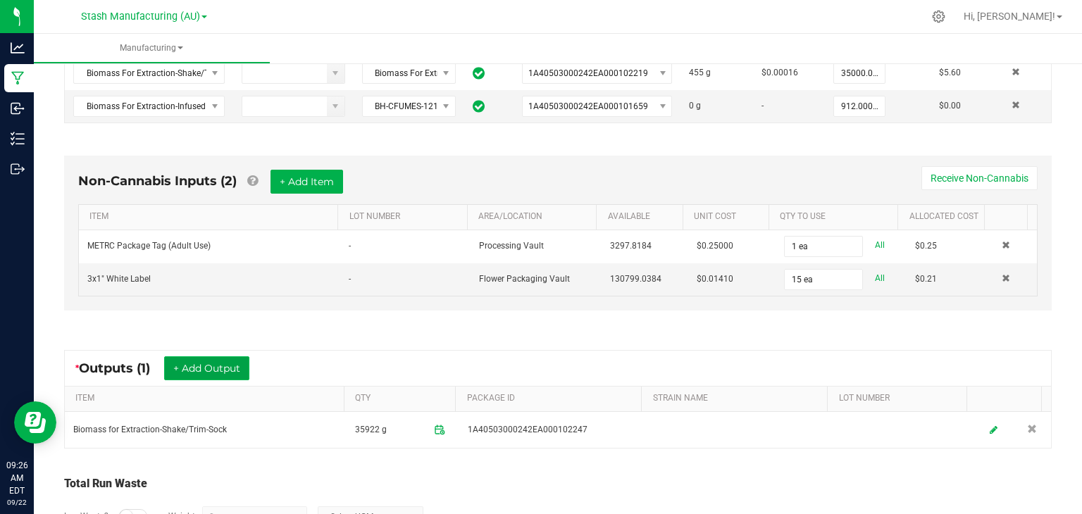
click at [227, 358] on button "+ Add Output" at bounding box center [206, 368] width 85 height 24
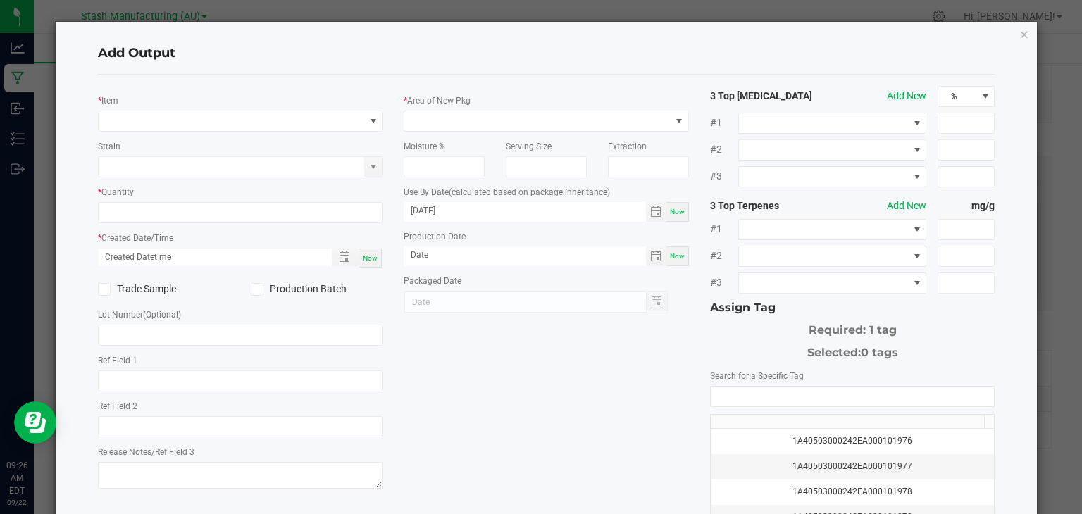
click at [1019, 37] on div "Add Output * Item Strain * Quantity * Created Date/Time Now Trade Sample Produc…" at bounding box center [547, 336] width 982 height 629
click at [1019, 37] on icon "button" at bounding box center [1024, 33] width 10 height 17
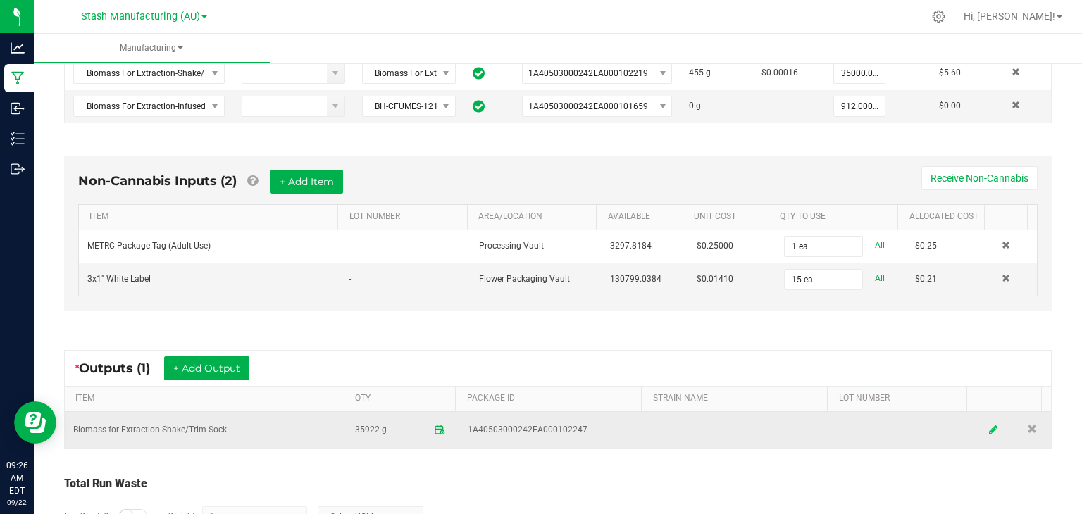
click at [983, 426] on link at bounding box center [993, 429] width 21 height 27
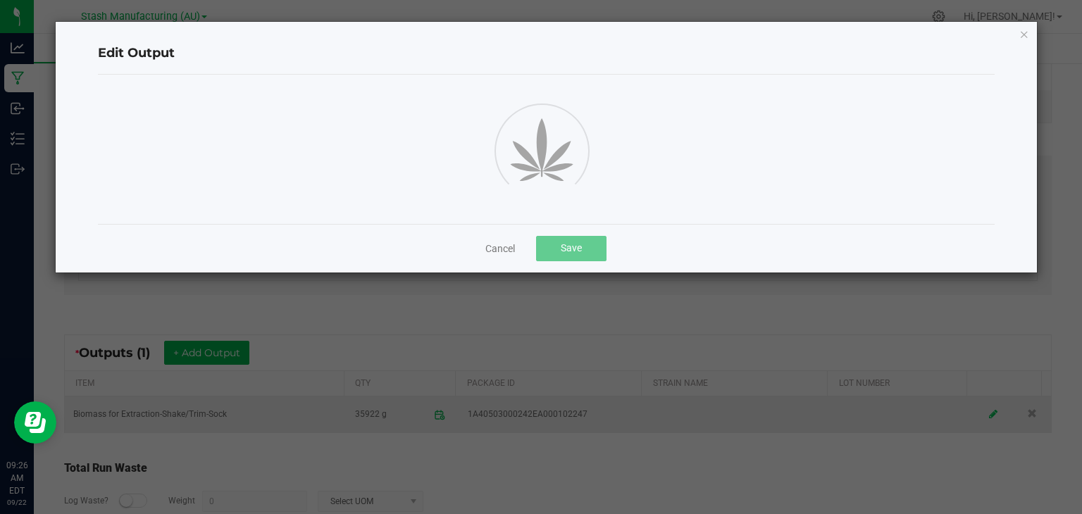
scroll to position [135, 0]
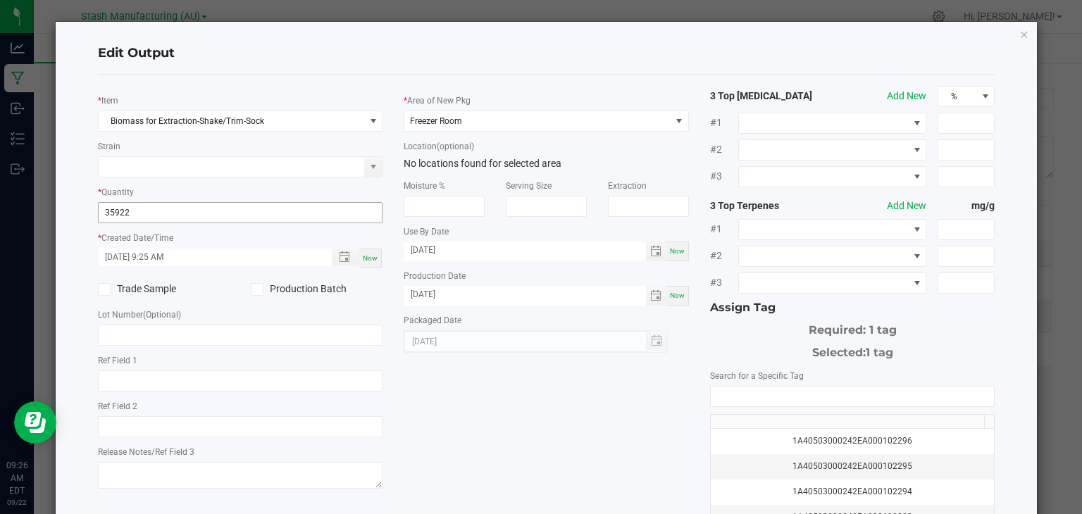
click at [123, 208] on input "35922" at bounding box center [241, 213] width 284 height 20
type input "35912.0000 g"
click at [428, 429] on div "* Item Biomass for Extraction-Shake/Trim-Sock Strain * Quantity 35912.0000 g * …" at bounding box center [546, 338] width 918 height 505
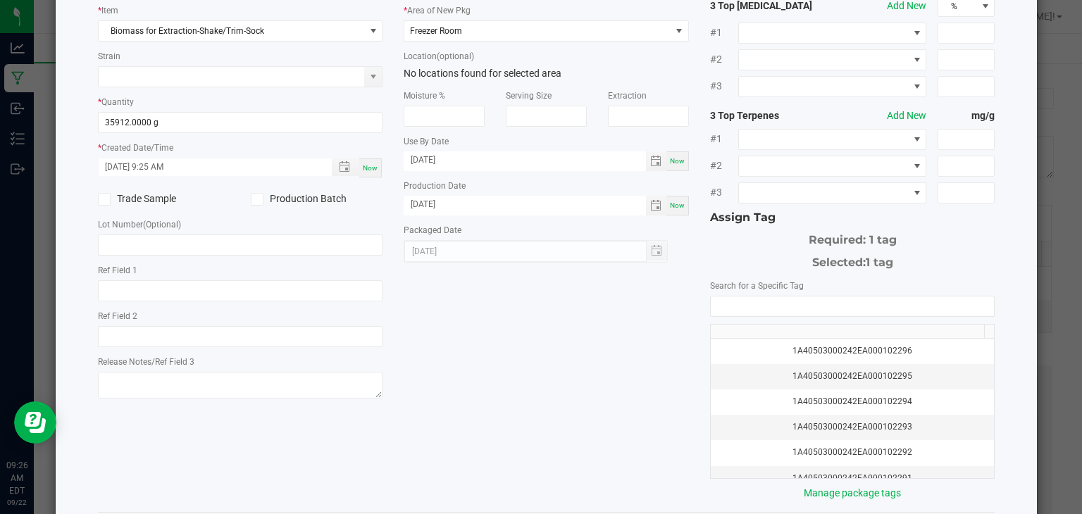
scroll to position [156, 0]
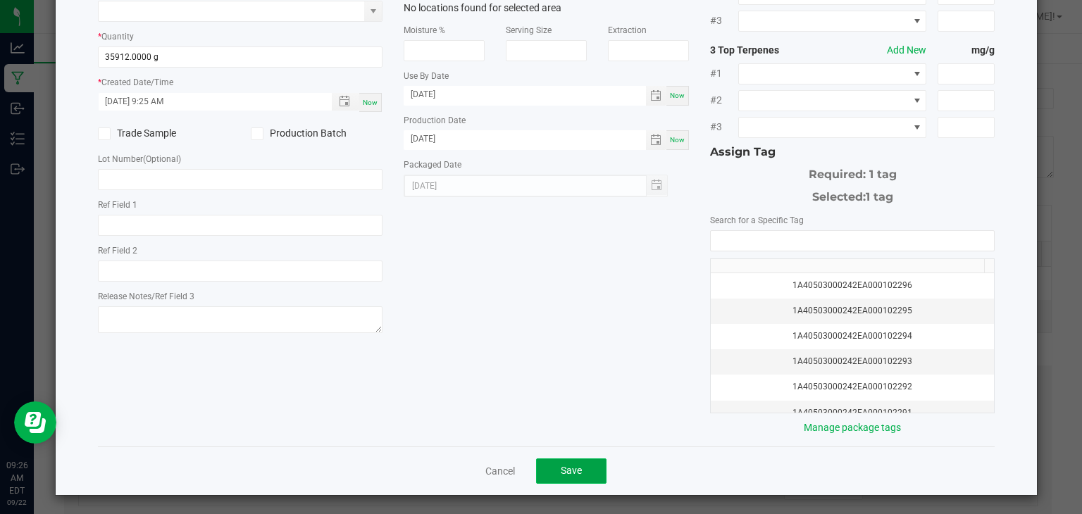
click at [572, 465] on span "Save" at bounding box center [571, 470] width 21 height 11
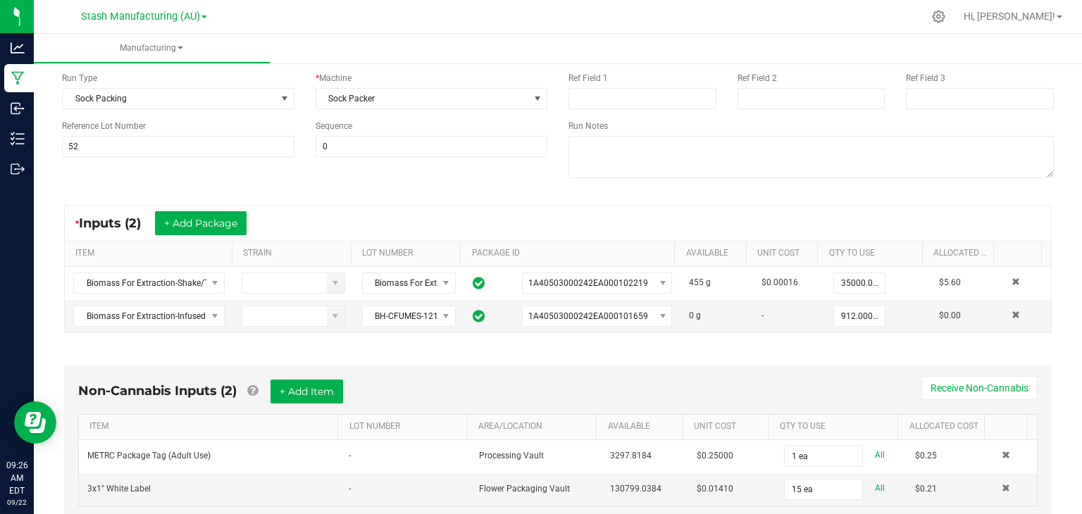
scroll to position [435, 0]
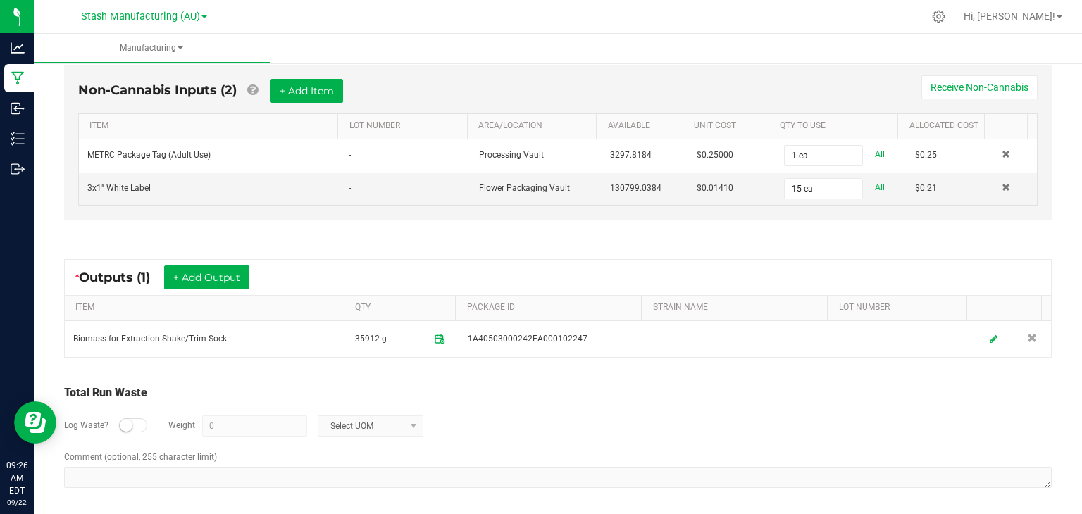
click at [1054, 81] on div "< All Runs In Progress MP-20250922132511-4199 Started: [DATE] 9:25 AM EDT by [P…" at bounding box center [558, 72] width 1048 height 894
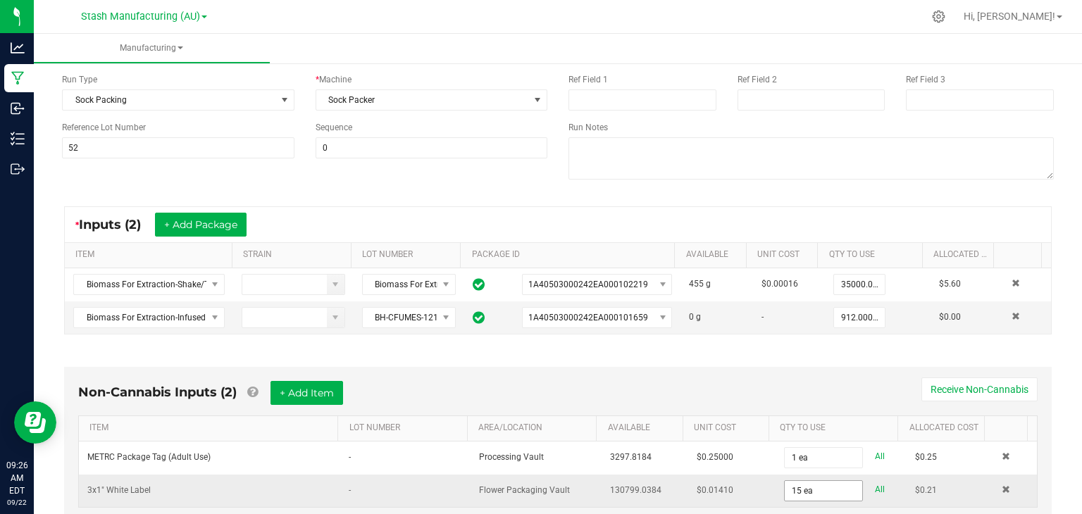
scroll to position [0, 0]
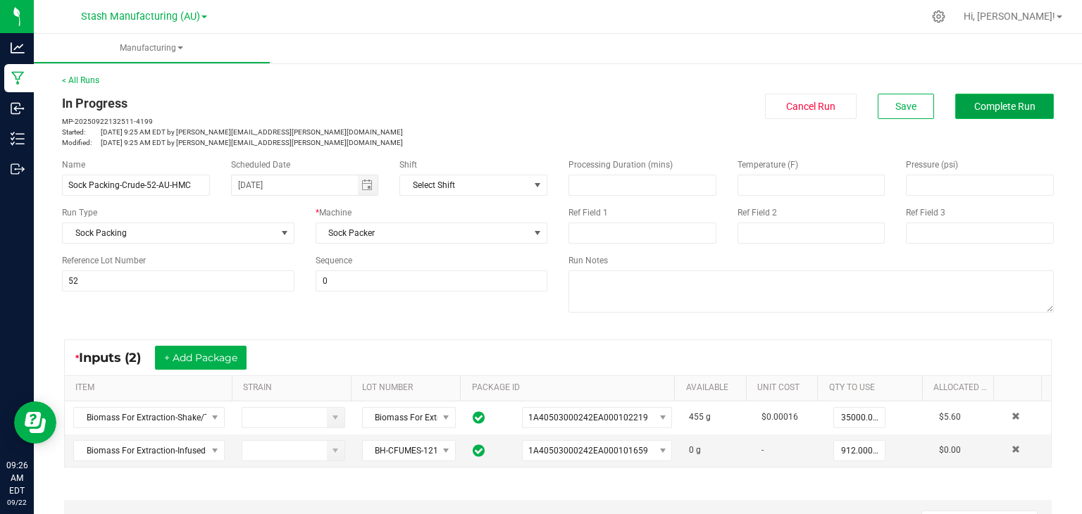
click at [1014, 102] on span "Complete Run" at bounding box center [1004, 106] width 61 height 11
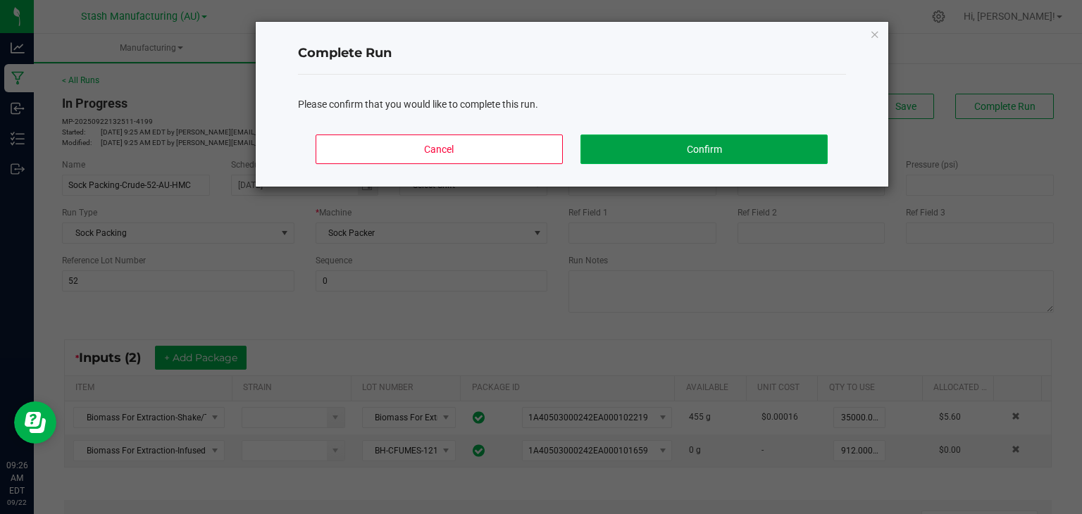
click at [716, 144] on button "Confirm" at bounding box center [703, 150] width 247 height 30
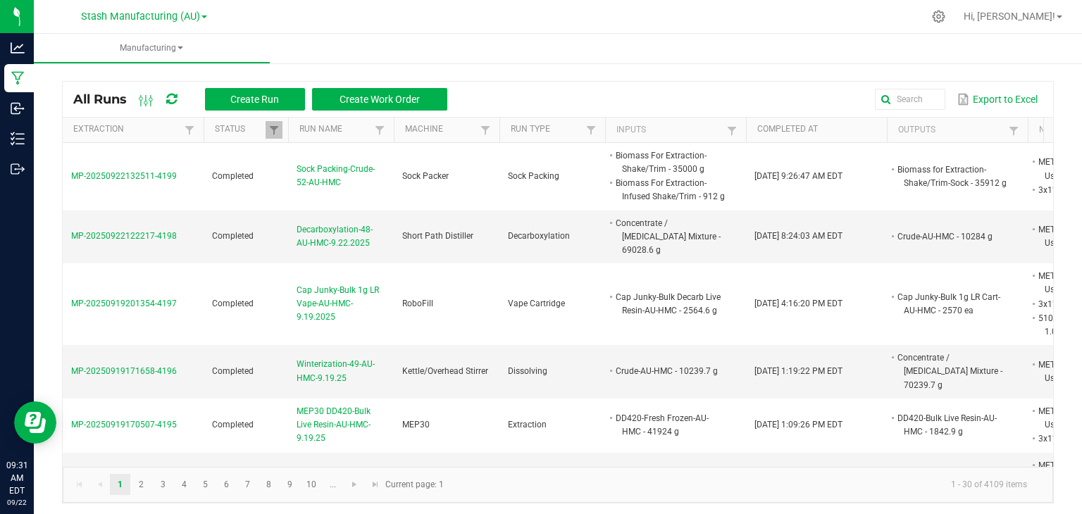
click at [1020, 46] on ul "Manufacturing" at bounding box center [575, 49] width 1082 height 30
click at [1003, 50] on ul "Manufacturing" at bounding box center [575, 49] width 1082 height 30
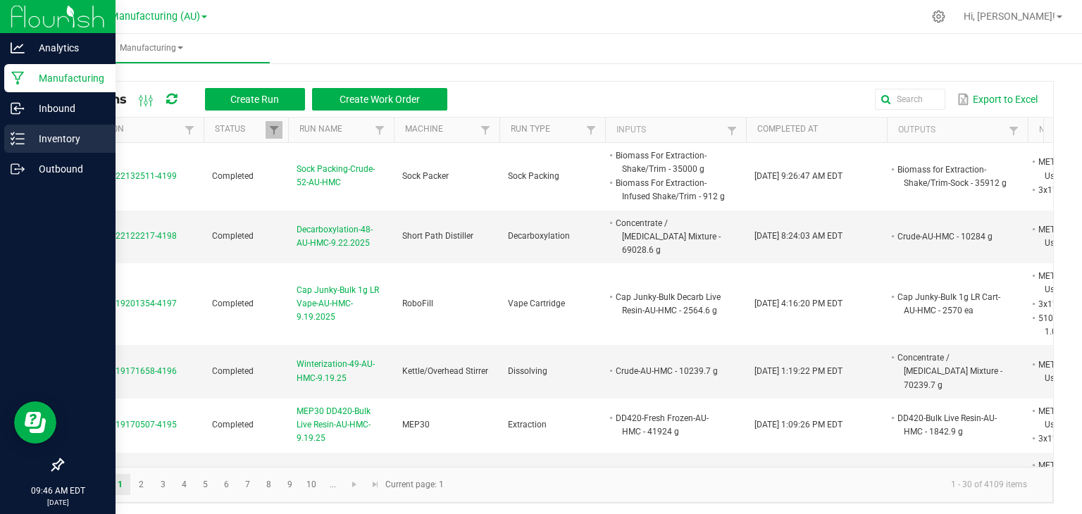
click at [23, 147] on div "Inventory" at bounding box center [59, 139] width 111 height 28
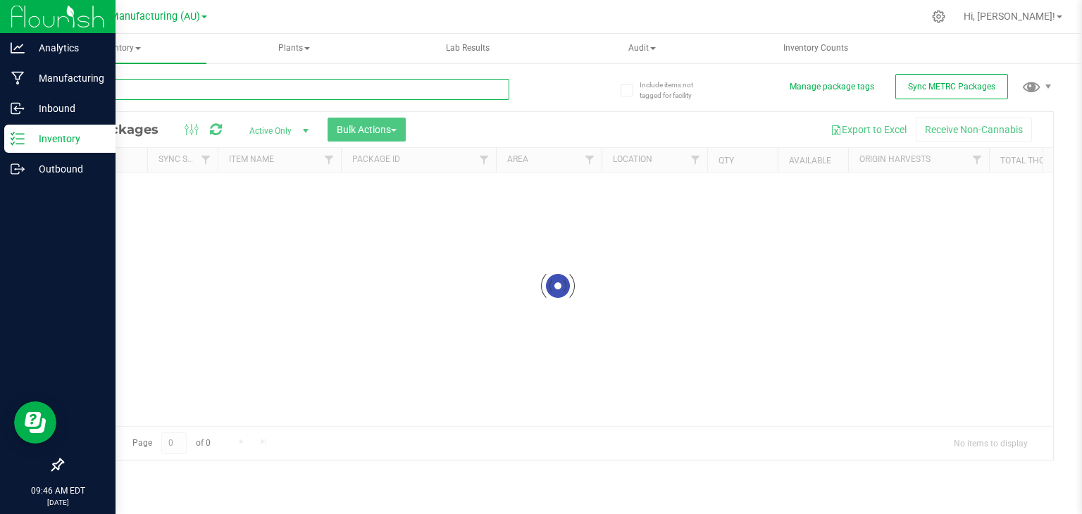
click at [161, 89] on div "Inventory All packages All inventory Waste log Create inventory Plants All plan…" at bounding box center [558, 274] width 1048 height 480
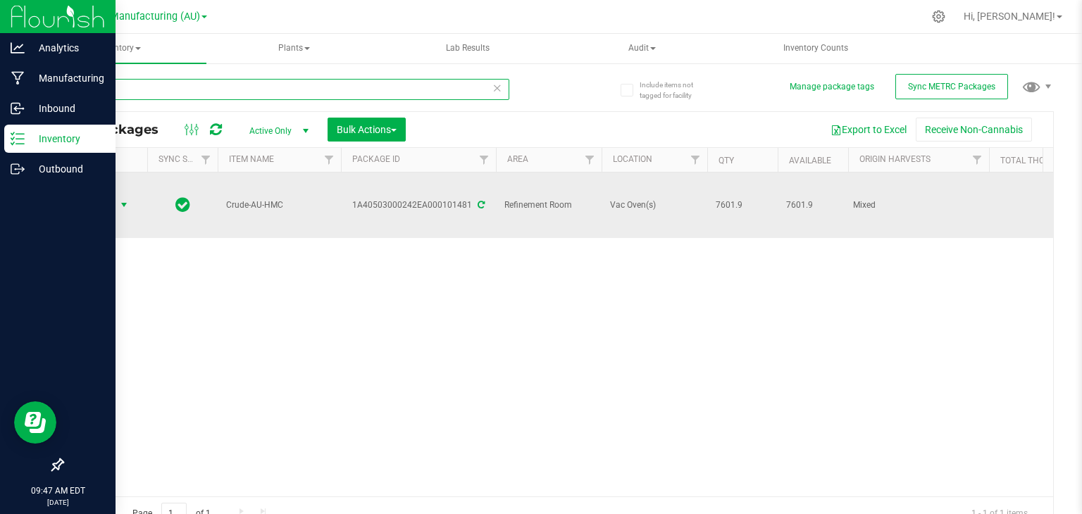
type input "101481"
click at [125, 199] on span "select" at bounding box center [123, 204] width 11 height 11
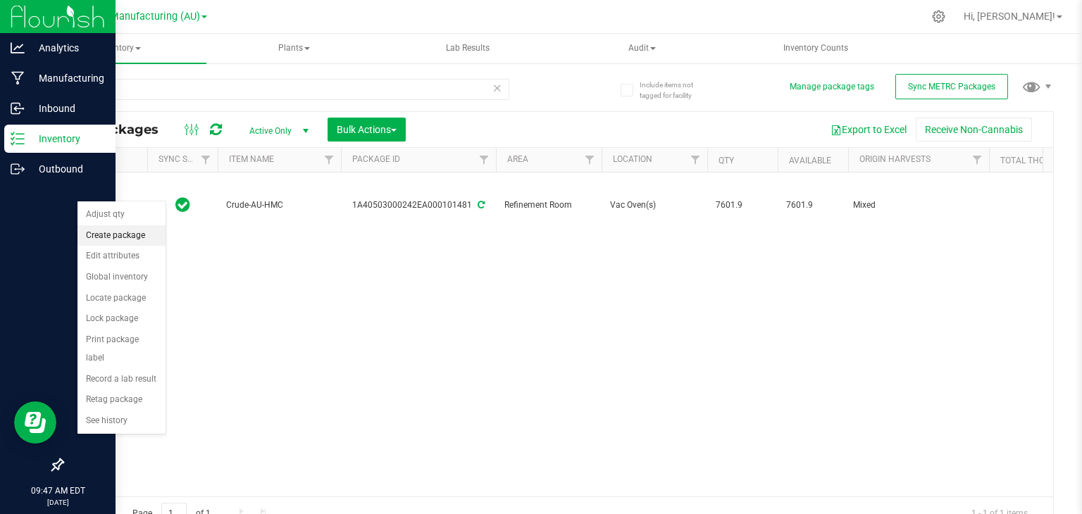
click at [118, 238] on li "Create package" at bounding box center [121, 235] width 88 height 21
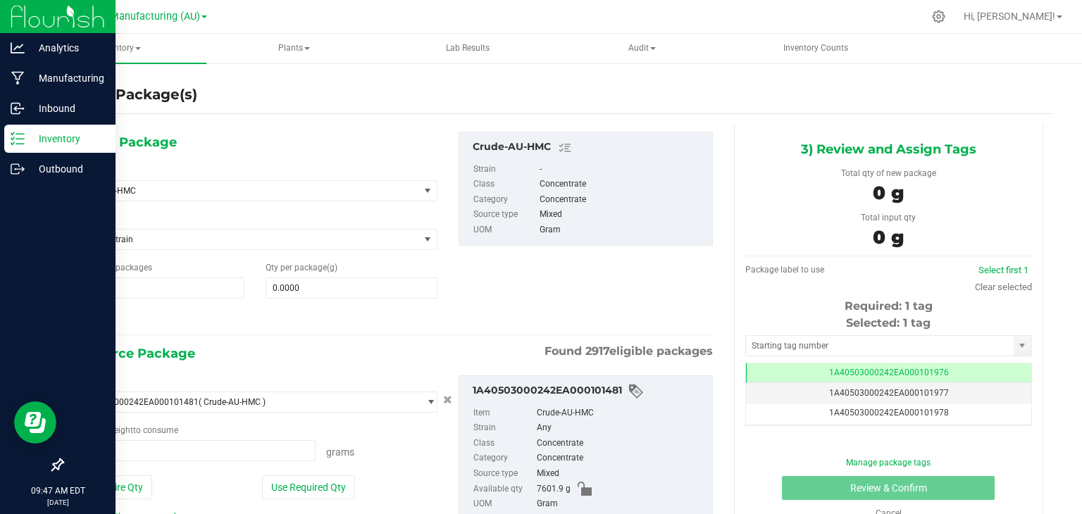
scroll to position [75, 0]
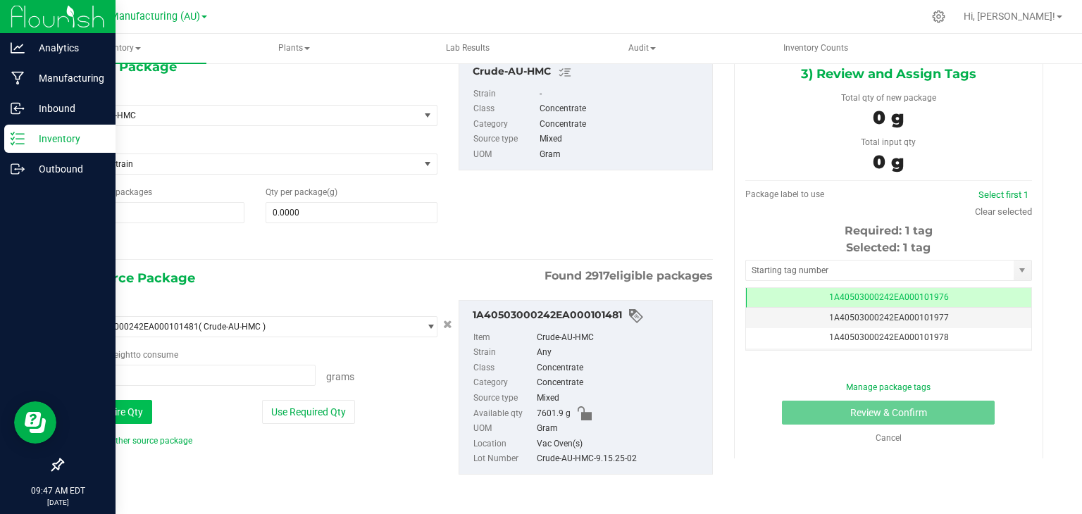
click at [132, 413] on button "Use Entire Qty" at bounding box center [113, 412] width 80 height 24
type input "7601.9000 g"
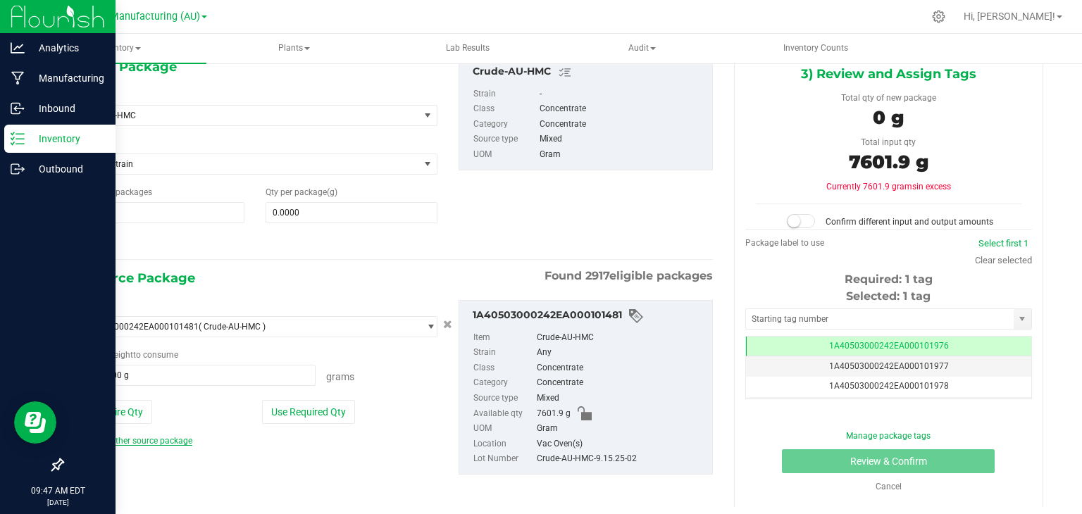
click at [150, 440] on link "Add another source package" at bounding box center [133, 441] width 120 height 10
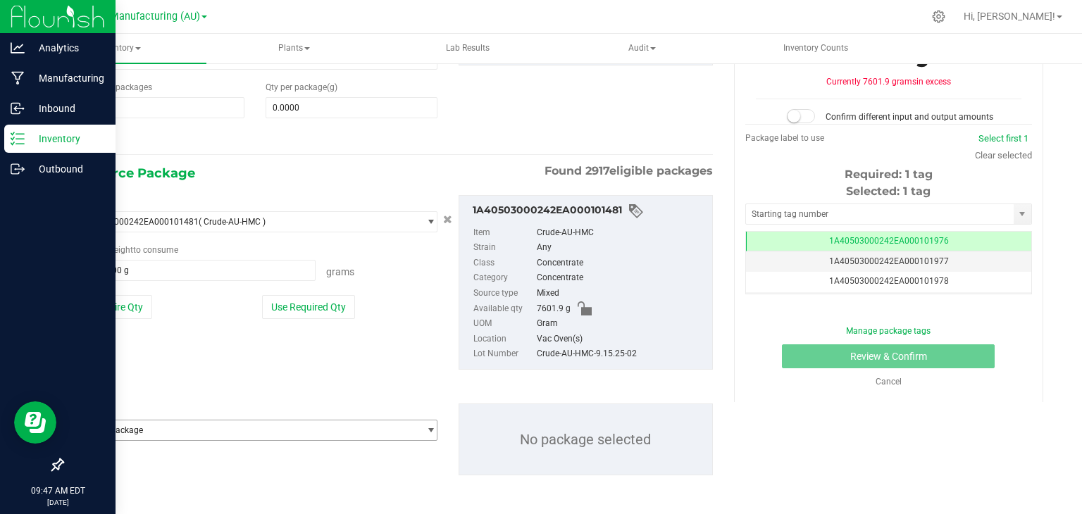
click at [139, 425] on span "Select package" at bounding box center [246, 430] width 346 height 20
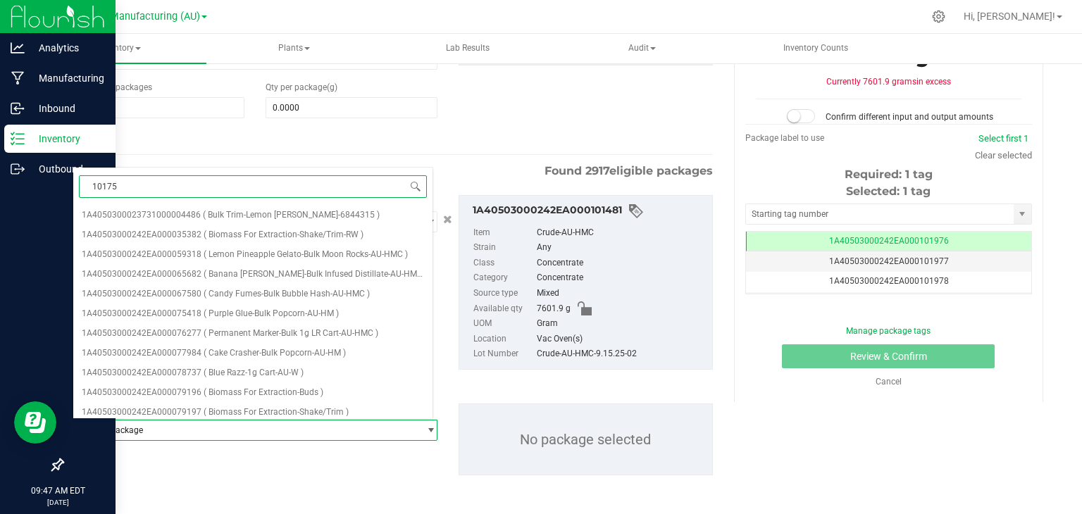
type input "101758"
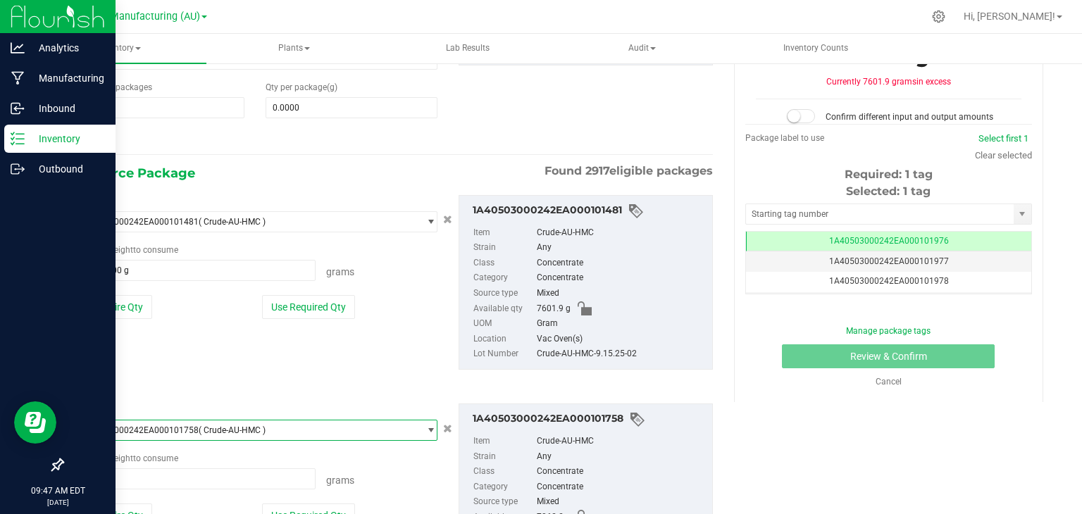
scroll to position [284, 0]
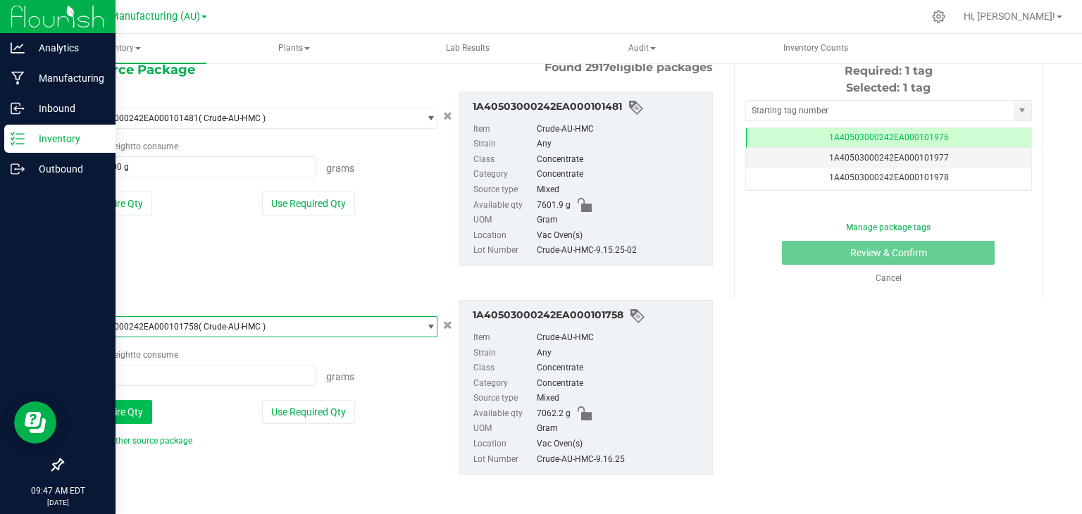
click at [122, 415] on button "Use Entire Qty" at bounding box center [113, 412] width 80 height 24
type input "7062.2000 g"
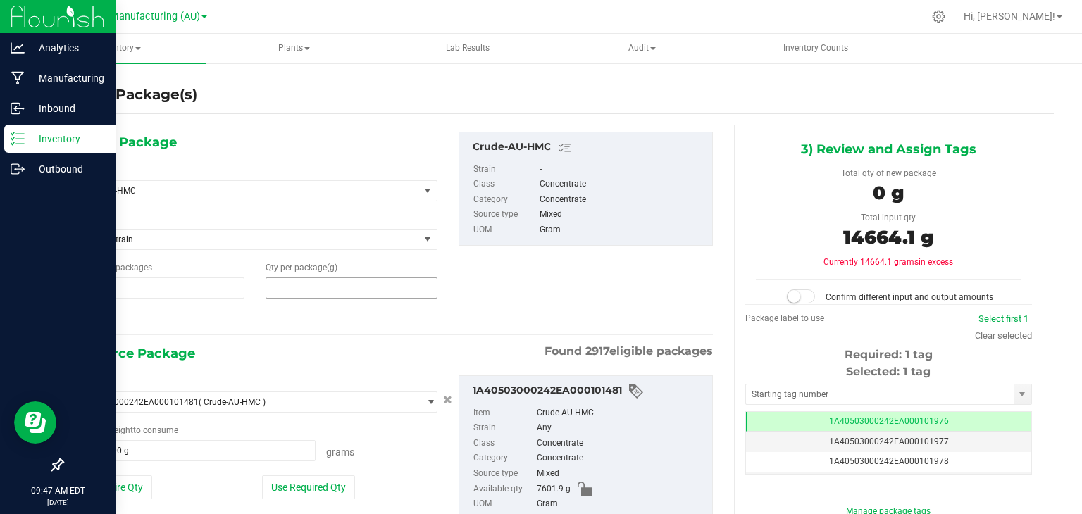
click at [328, 292] on span at bounding box center [352, 288] width 172 height 21
type input "14664.1"
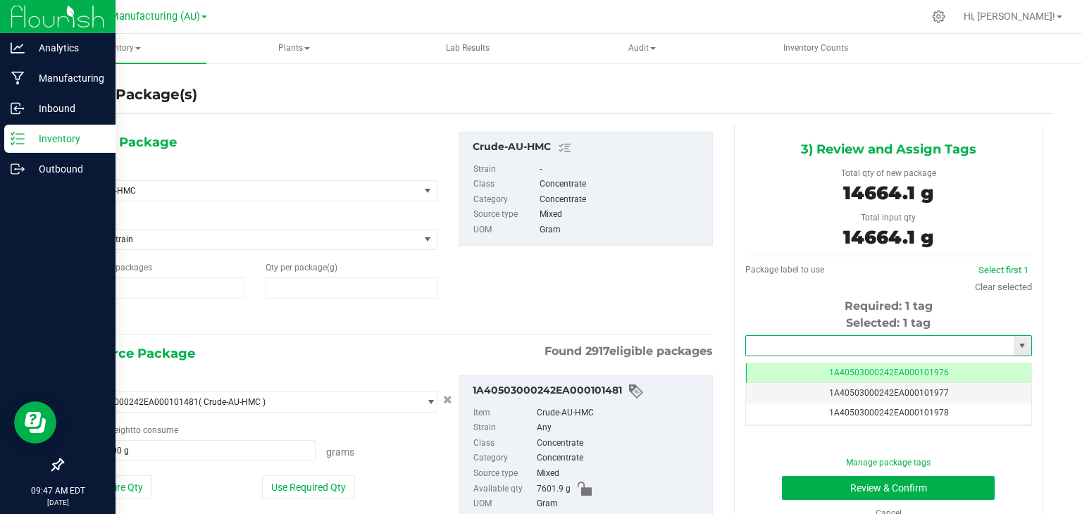
type input "14,664.1000"
click at [806, 338] on input "text" at bounding box center [880, 346] width 268 height 20
type input "1A40503000242EA000102248"
click at [825, 474] on div "Manage package tags Review & Confirm Cancel" at bounding box center [889, 487] width 266 height 63
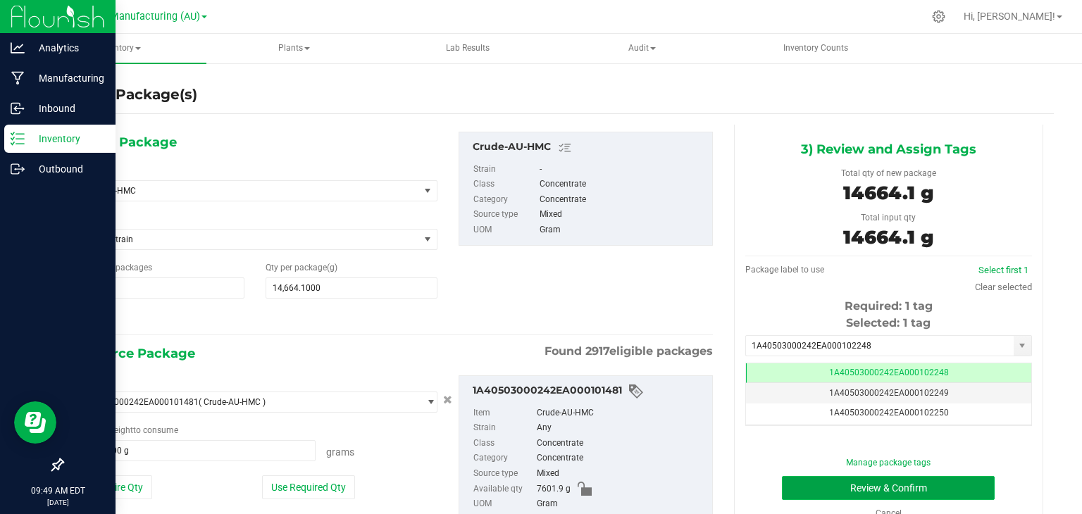
click at [814, 485] on button "Review & Confirm" at bounding box center [888, 488] width 213 height 24
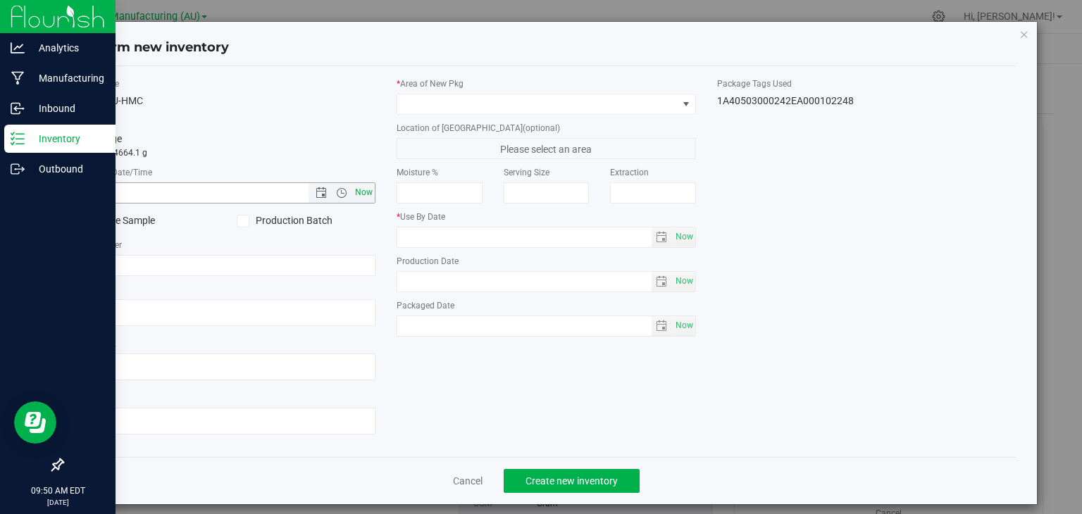
click at [363, 190] on span "Now" at bounding box center [364, 192] width 24 height 20
type input "[DATE] 9:50 AM"
click at [237, 218] on span at bounding box center [243, 221] width 13 height 13
click at [0, 0] on input "Production Batch" at bounding box center [0, 0] width 0 height 0
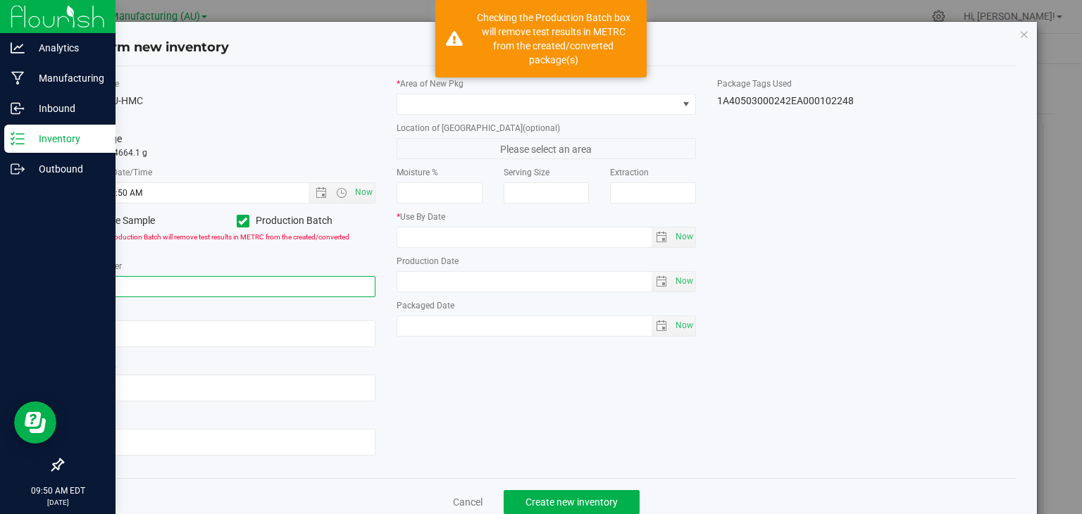
click at [165, 282] on input "text" at bounding box center [226, 286] width 299 height 21
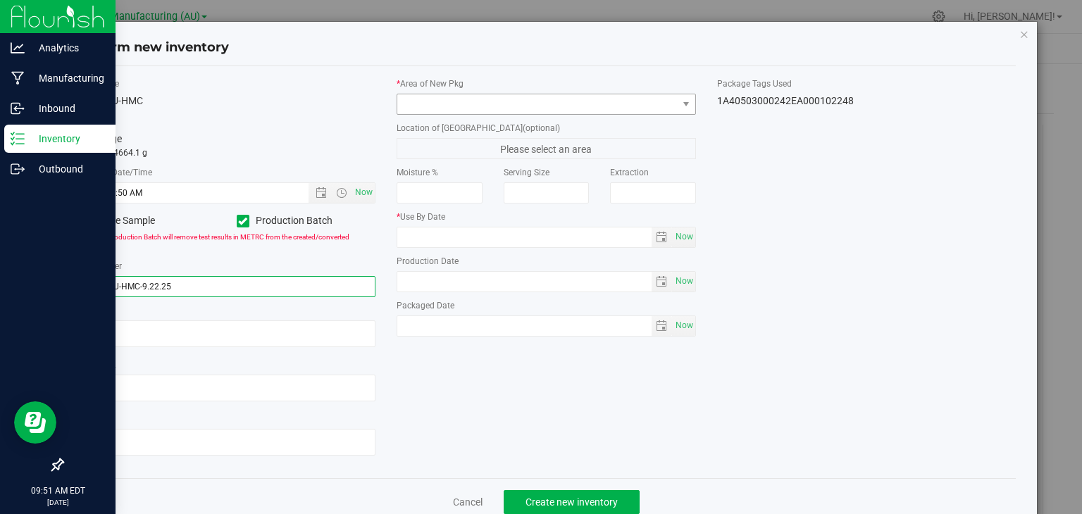
type input "Crude-AU-HMC-9.22.25"
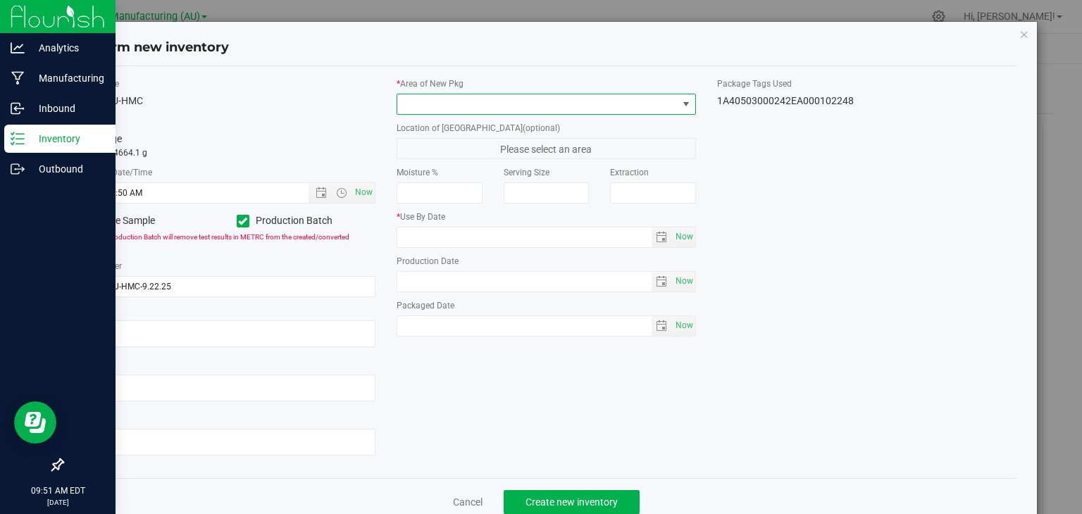
click at [536, 99] on span at bounding box center [537, 104] width 280 height 20
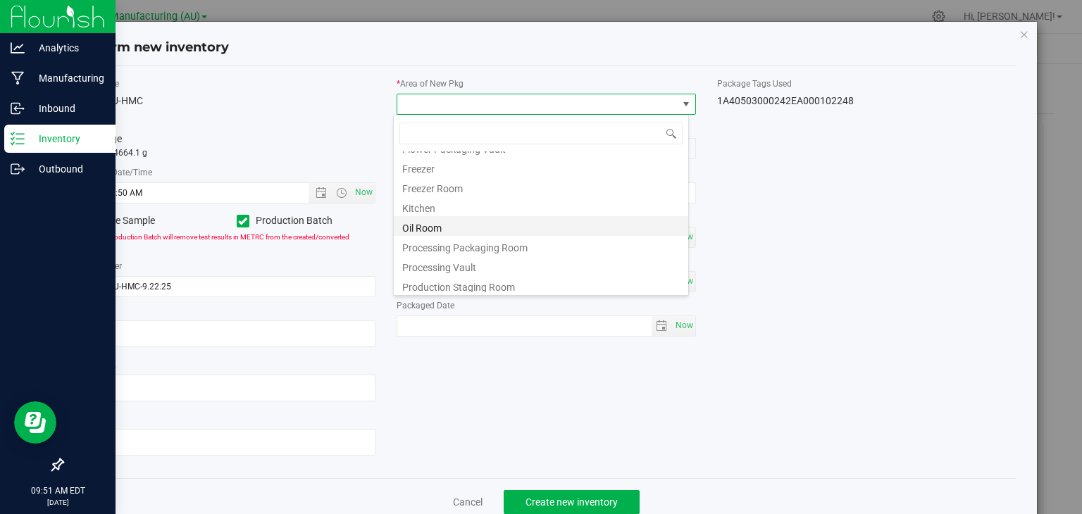
scroll to position [175, 0]
click at [430, 247] on li "Refinement Room" at bounding box center [541, 243] width 294 height 20
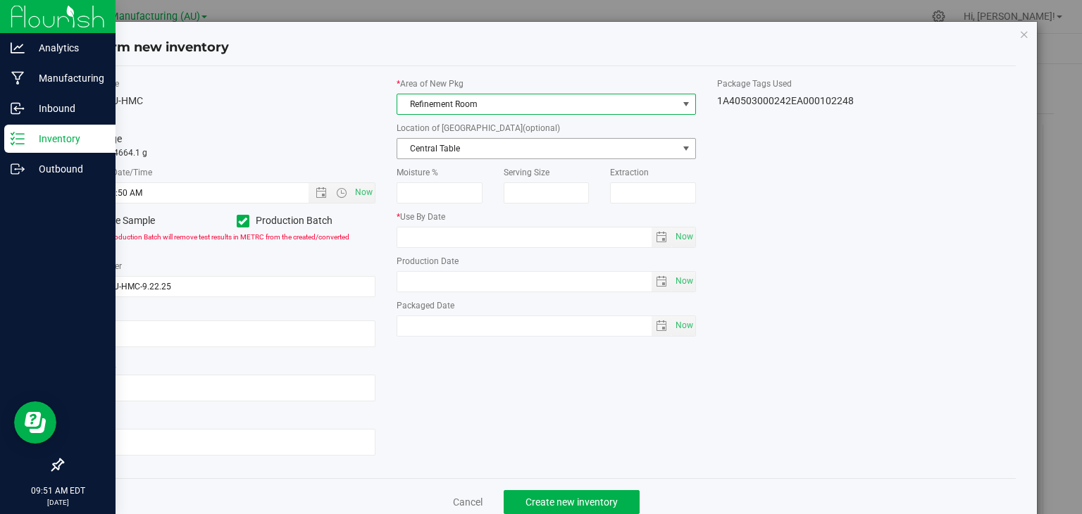
click at [527, 144] on span "Central Table" at bounding box center [537, 149] width 280 height 20
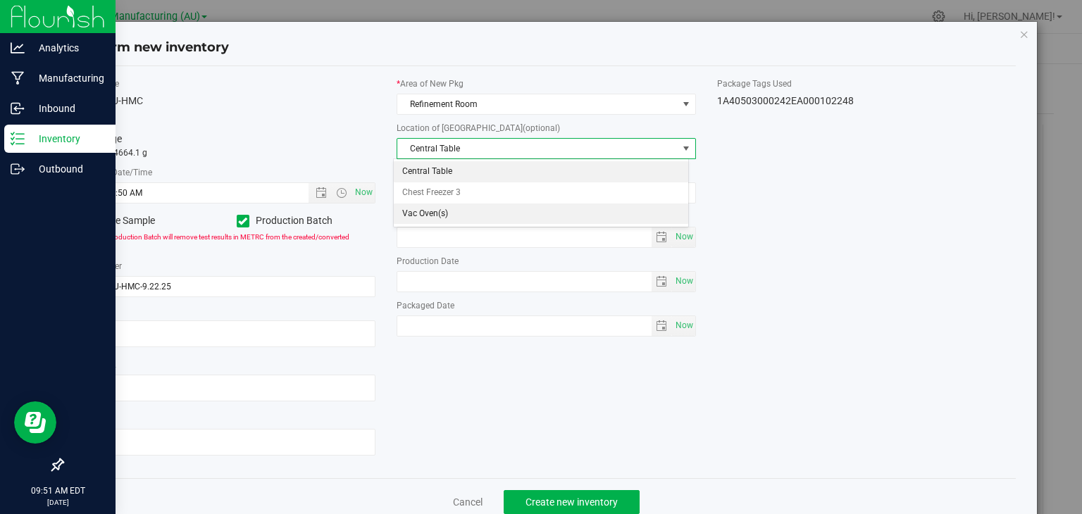
click at [456, 213] on li "Vac Oven(s)" at bounding box center [541, 214] width 294 height 21
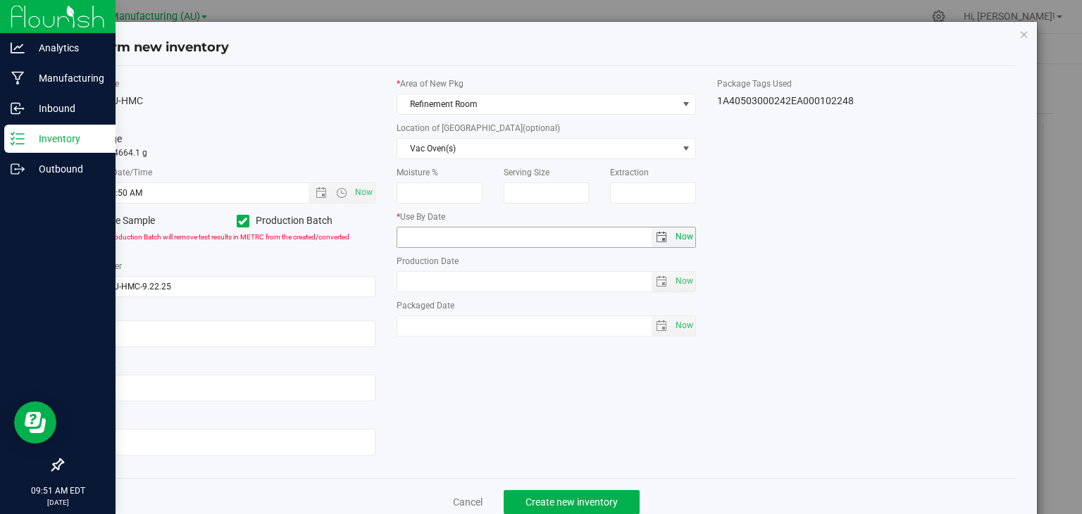
click at [679, 234] on span "Now" at bounding box center [684, 237] width 24 height 20
type input "[DATE]"
click at [678, 278] on span "Now" at bounding box center [684, 281] width 24 height 20
type input "[DATE]"
click at [415, 237] on input "[DATE]" at bounding box center [524, 237] width 254 height 20
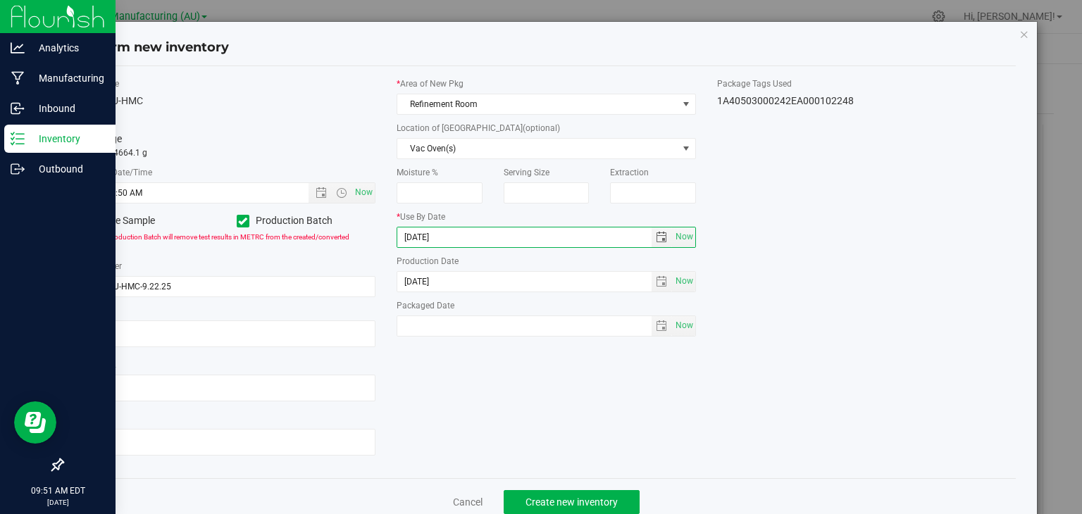
type input "[DATE]"
click at [615, 430] on div "Item Name Crude-AU-HMC Total Qty 1 package totaling 14664.1 g * Created Date/Ti…" at bounding box center [546, 271] width 961 height 389
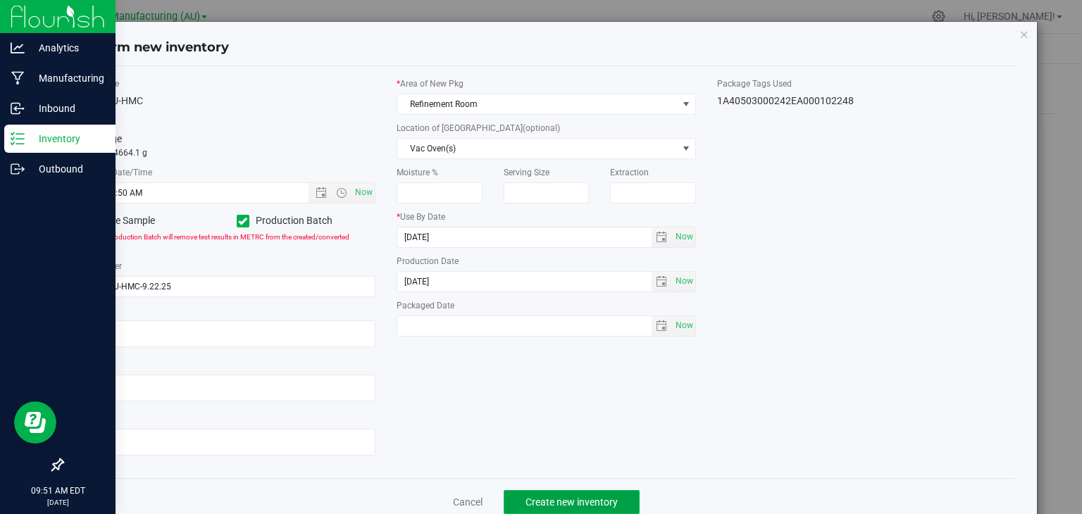
click at [575, 497] on span "Create new inventory" at bounding box center [571, 502] width 92 height 11
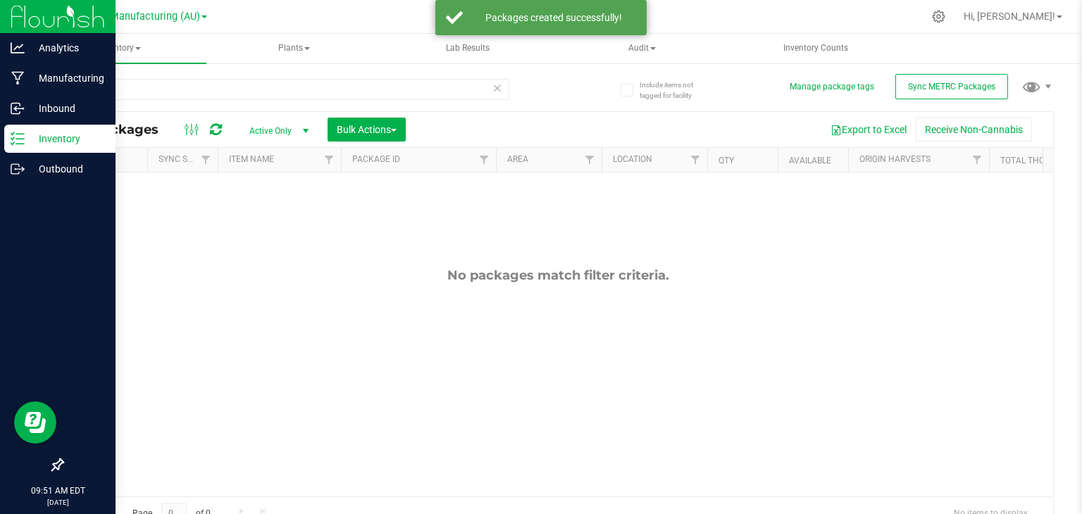
click at [492, 91] on icon at bounding box center [497, 87] width 10 height 17
